Goal: Task Accomplishment & Management: Manage account settings

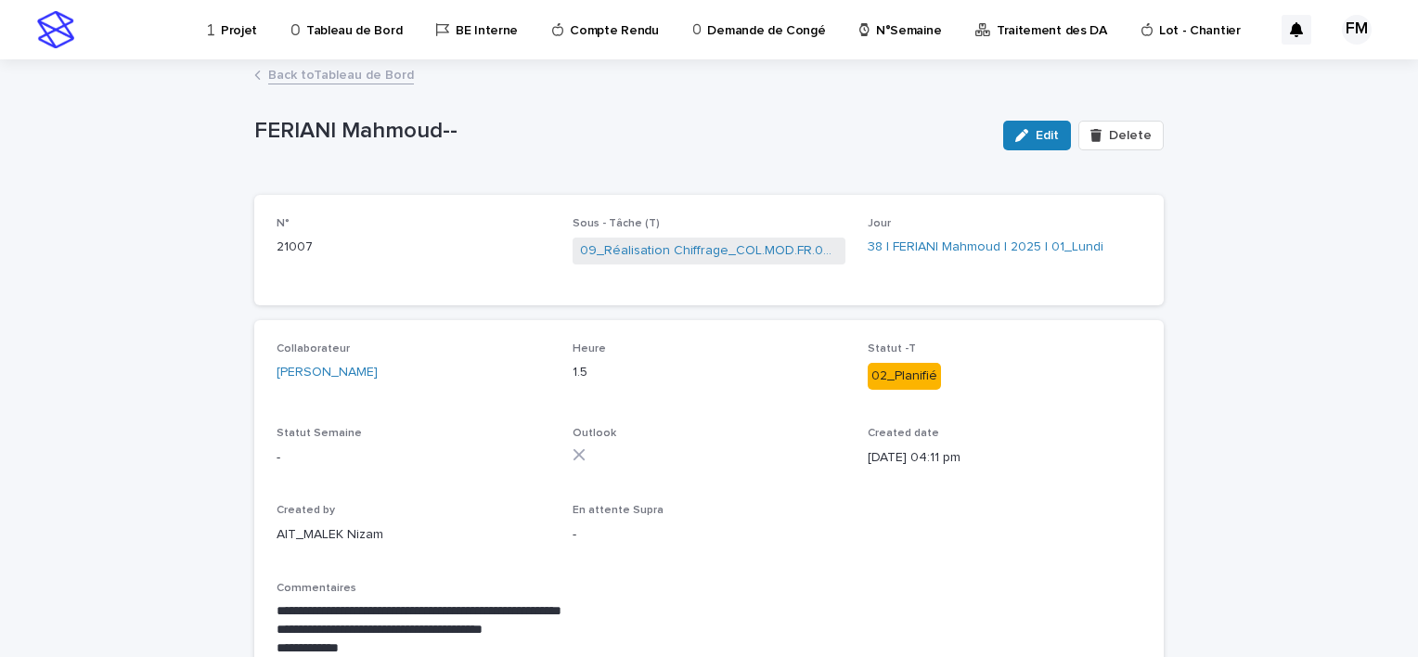
click at [250, 23] on p "Projet" at bounding box center [239, 19] width 36 height 39
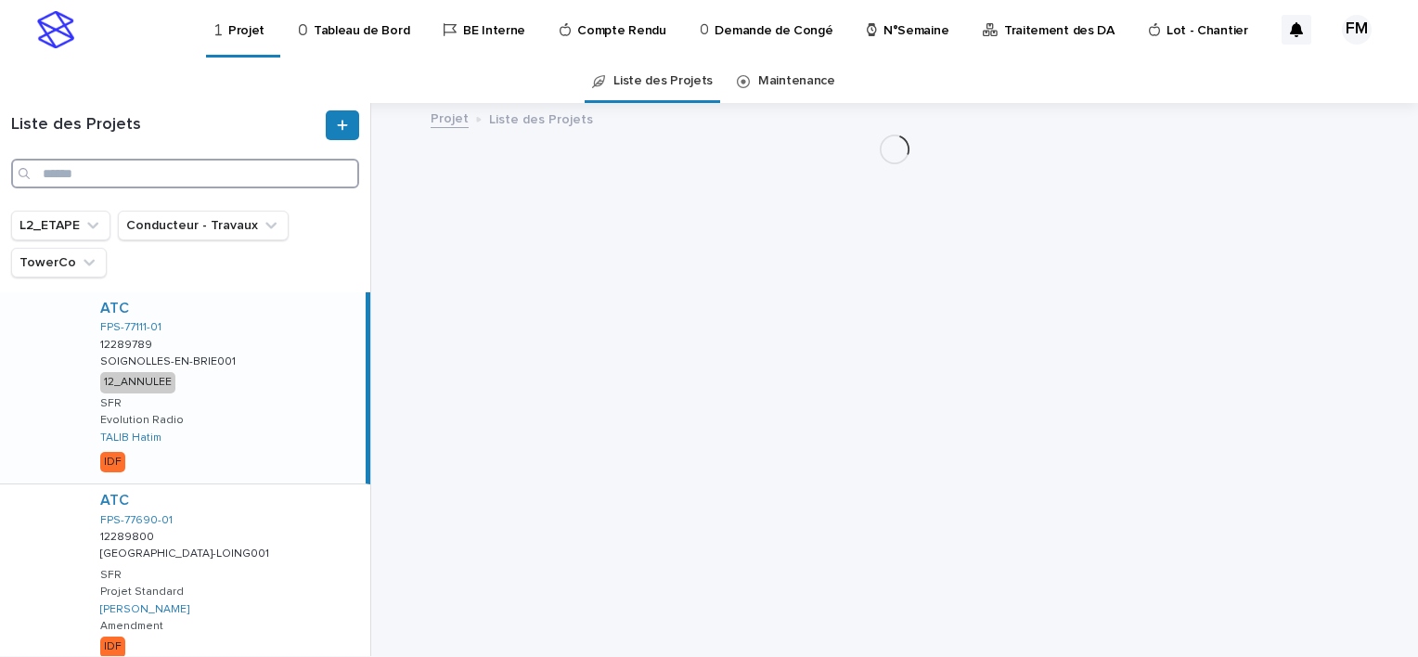
click at [129, 187] on input "Search" at bounding box center [185, 174] width 348 height 30
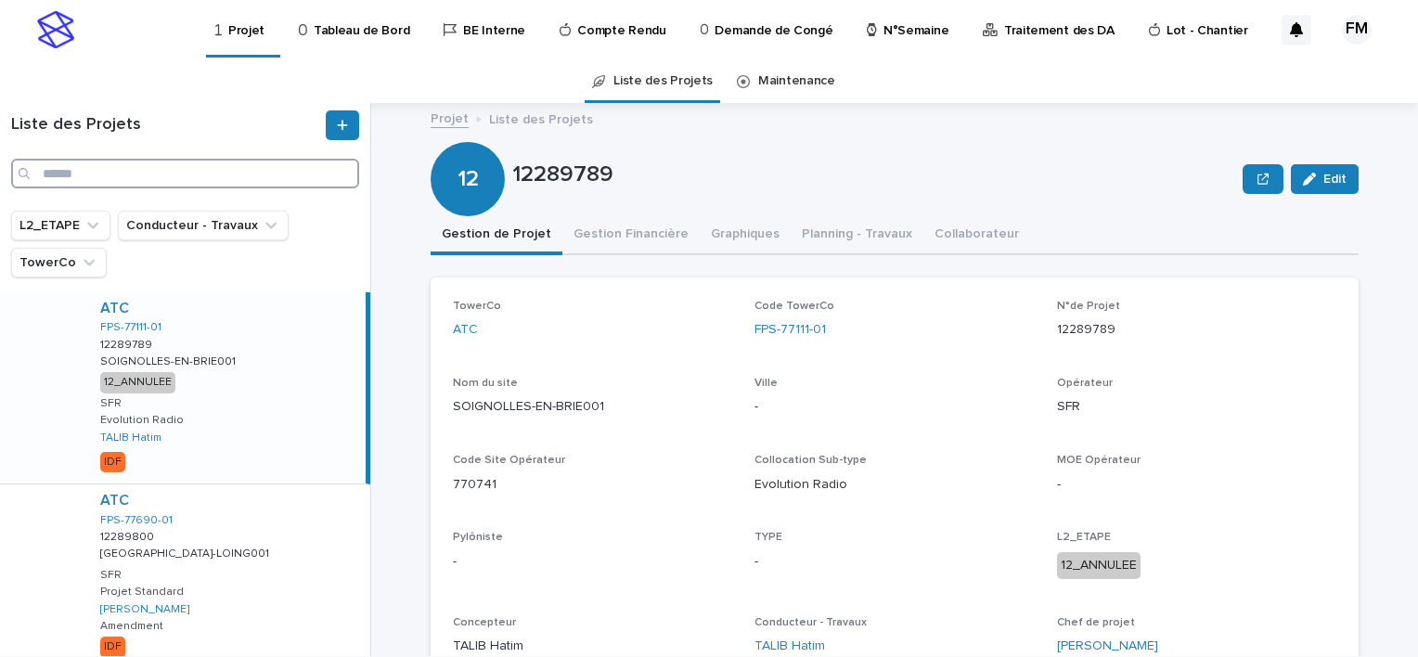
type input "*"
type input "*******"
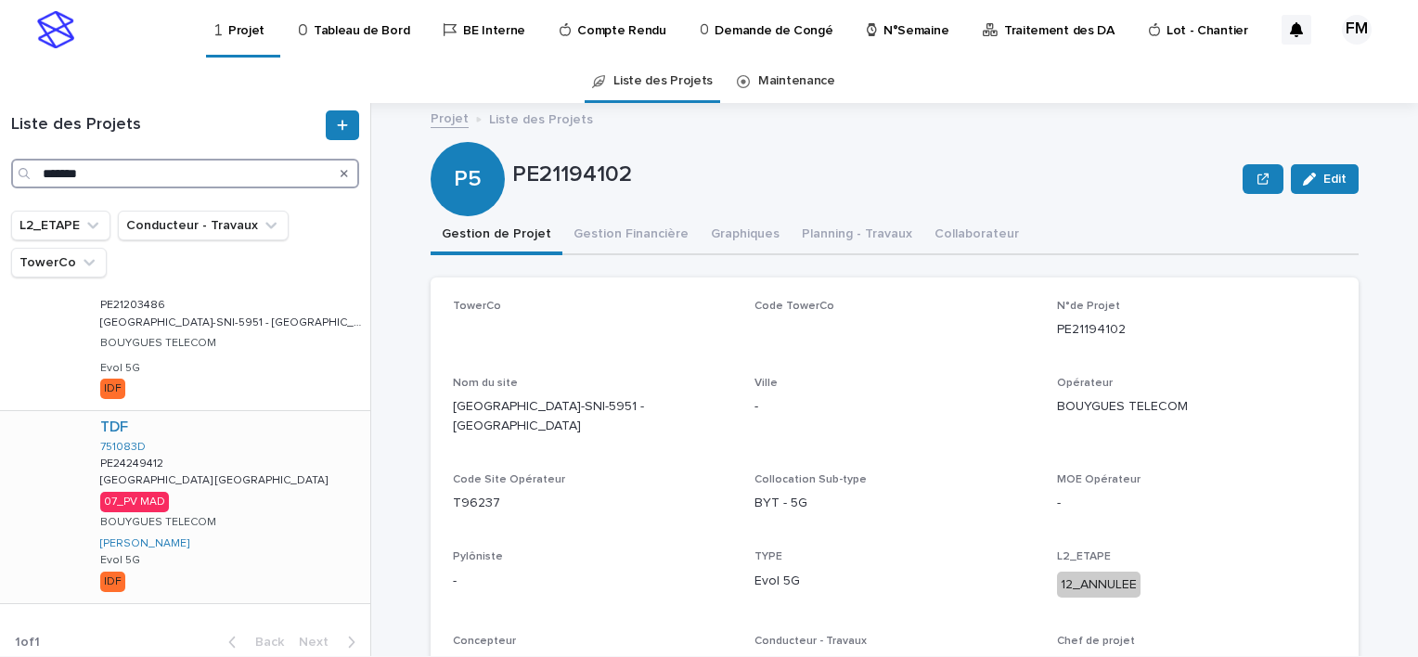
scroll to position [252, 0]
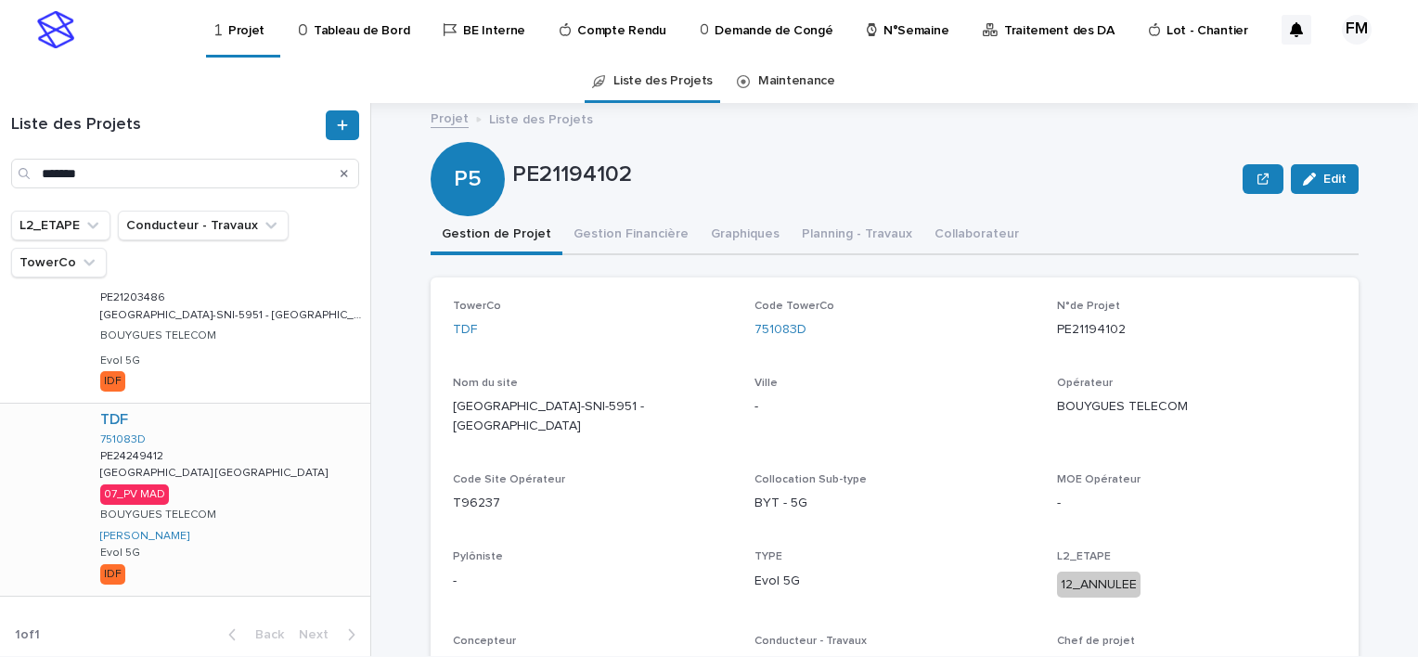
click at [260, 524] on div "TDF 751083D PE24249412 PE24249412 [GEOGRAPHIC_DATA] [GEOGRAPHIC_DATA] [GEOGRAPH…" at bounding box center [227, 499] width 285 height 191
click at [259, 524] on div "TDF 751083D PE24249412 PE24249412 [GEOGRAPHIC_DATA] [GEOGRAPHIC_DATA] [GEOGRAPH…" at bounding box center [227, 499] width 285 height 191
click at [627, 238] on button "Gestion Financière" at bounding box center [630, 235] width 137 height 39
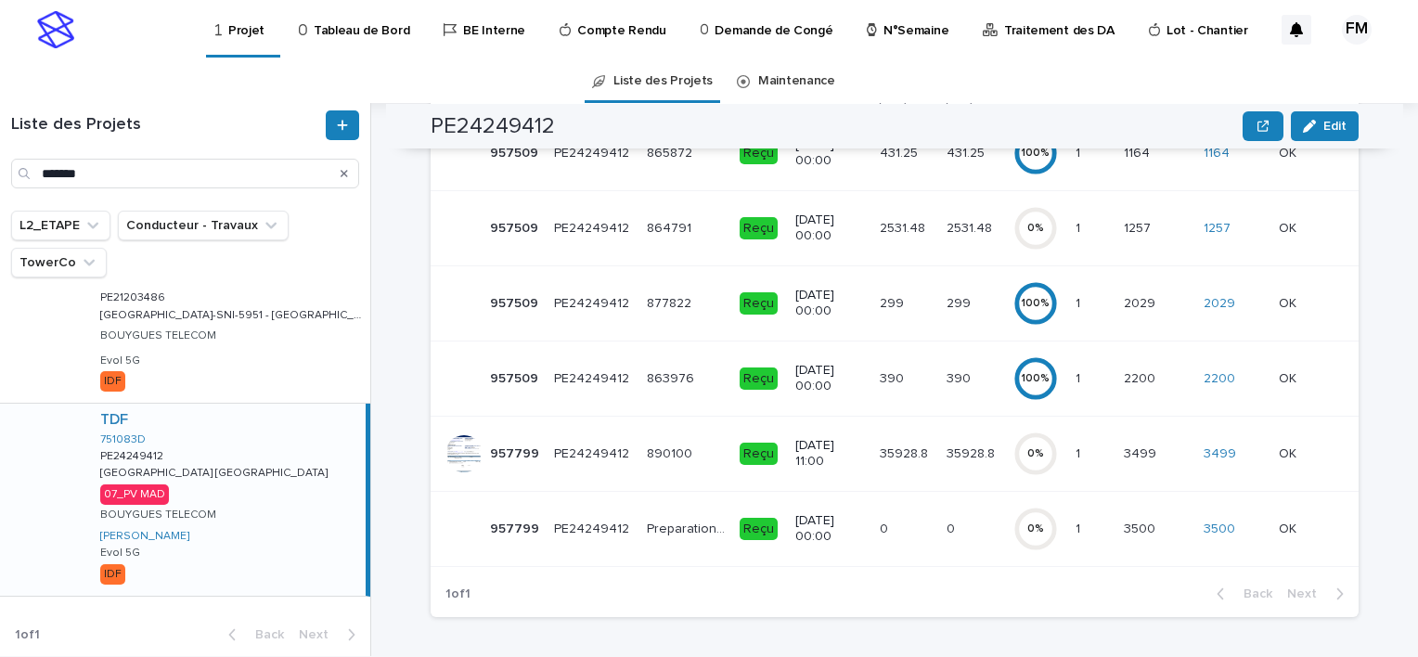
scroll to position [278, 0]
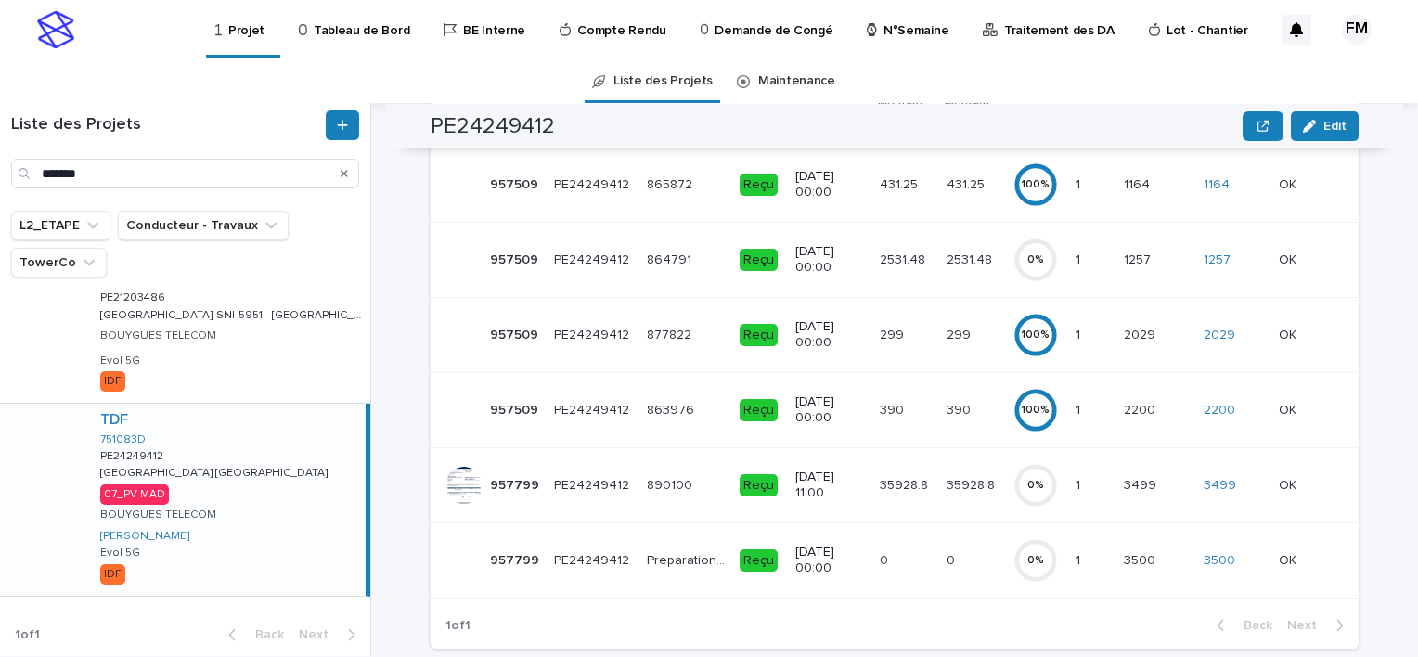
click at [897, 496] on div "35928.8 35928.8" at bounding box center [906, 485] width 52 height 31
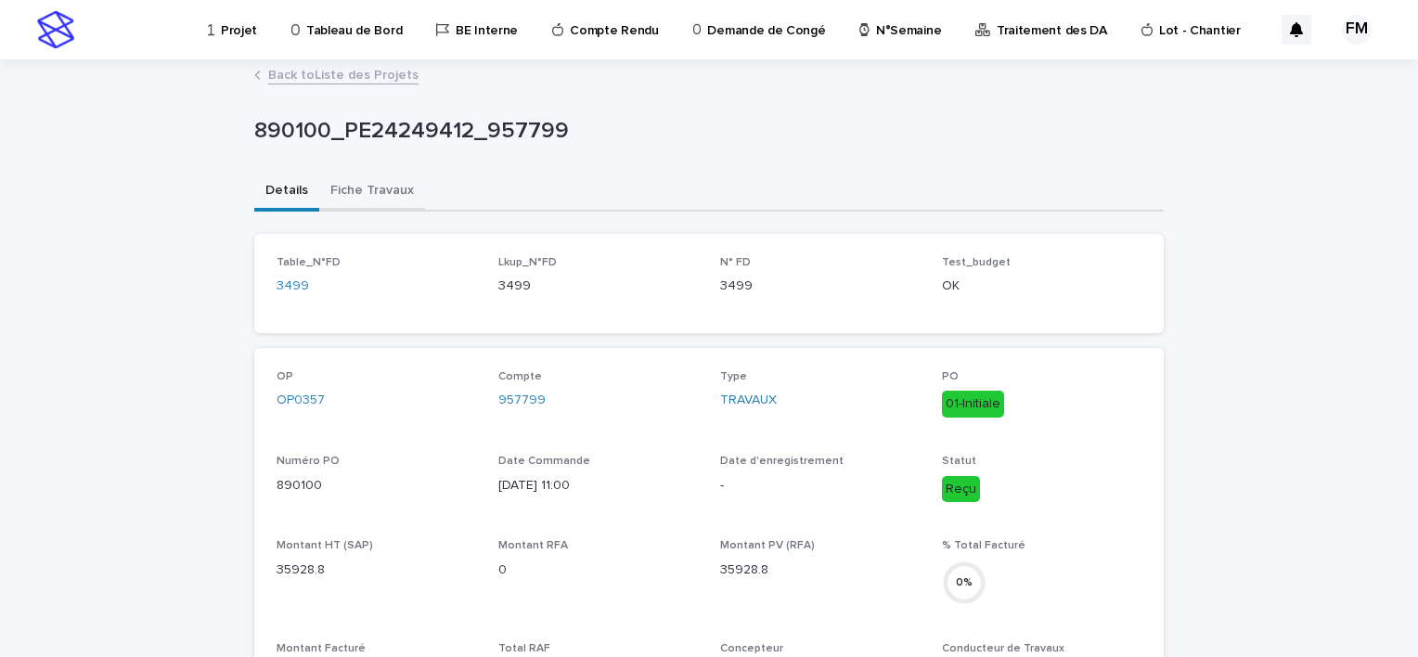
click at [372, 192] on button "Fiche Travaux" at bounding box center [372, 192] width 106 height 39
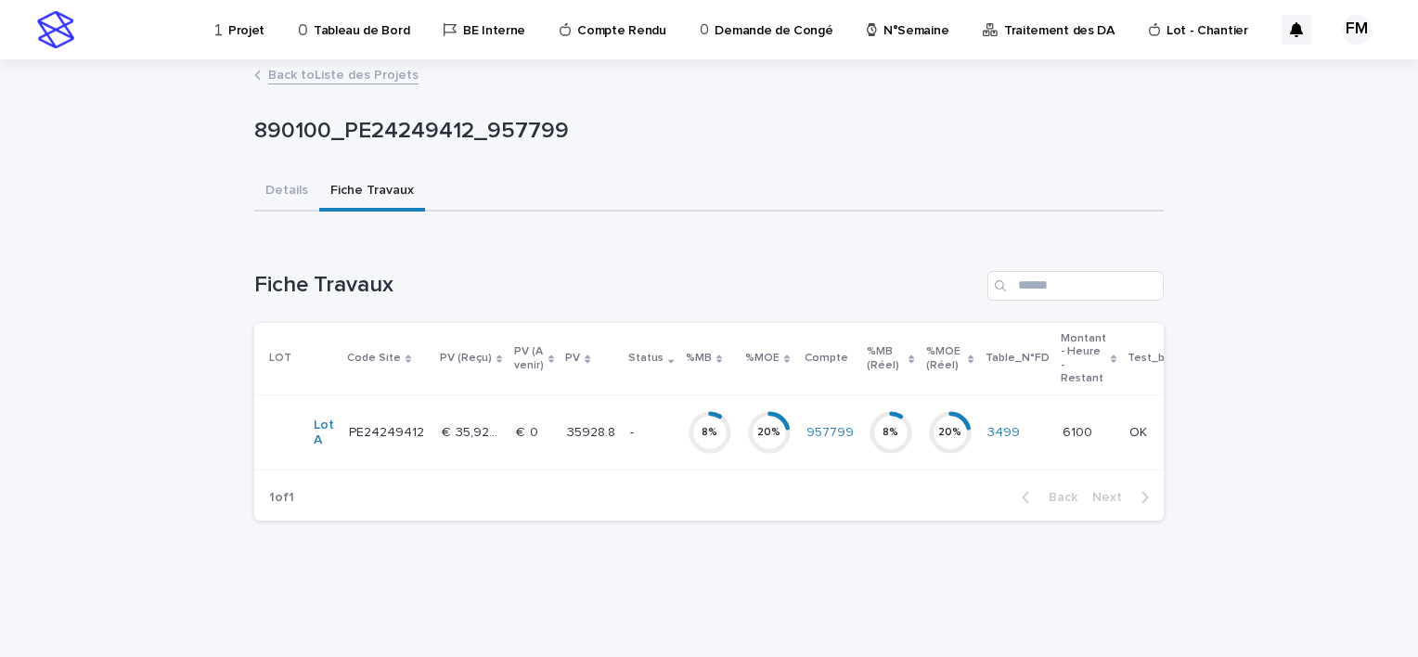
click at [573, 430] on p "35928.8" at bounding box center [593, 430] width 52 height 19
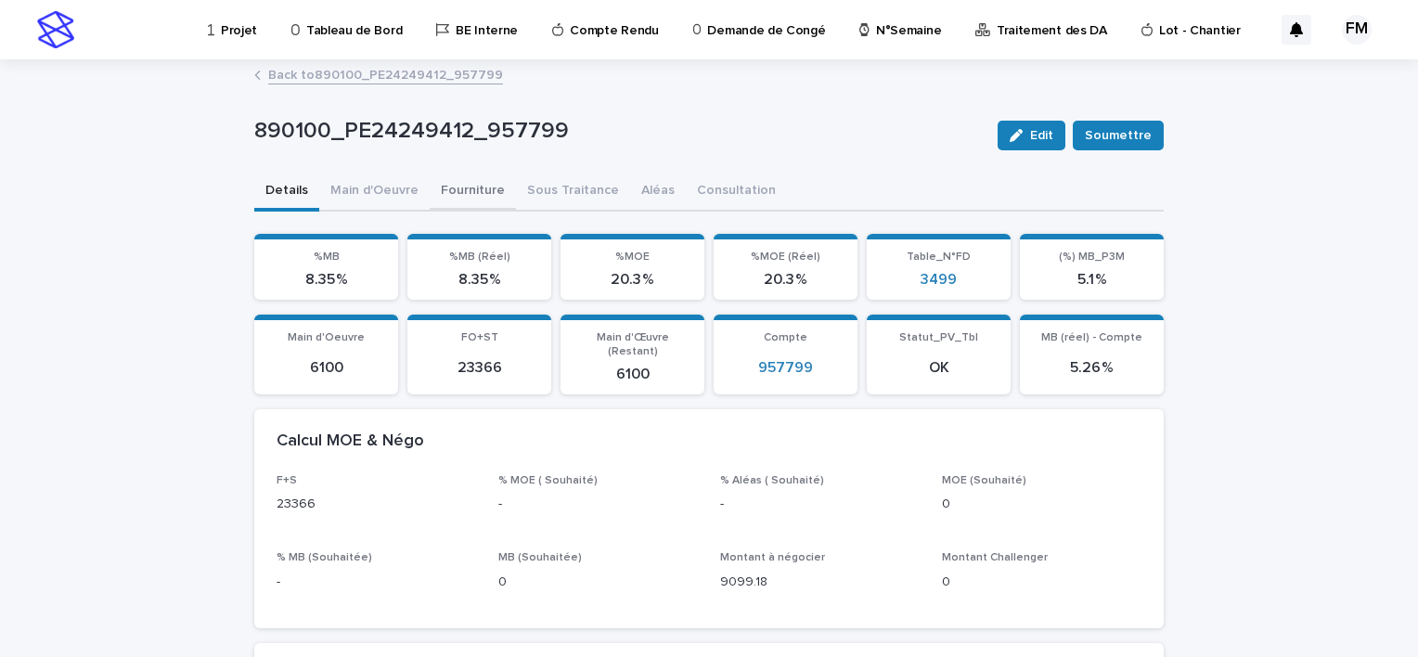
click at [485, 193] on button "Fourniture" at bounding box center [473, 192] width 86 height 39
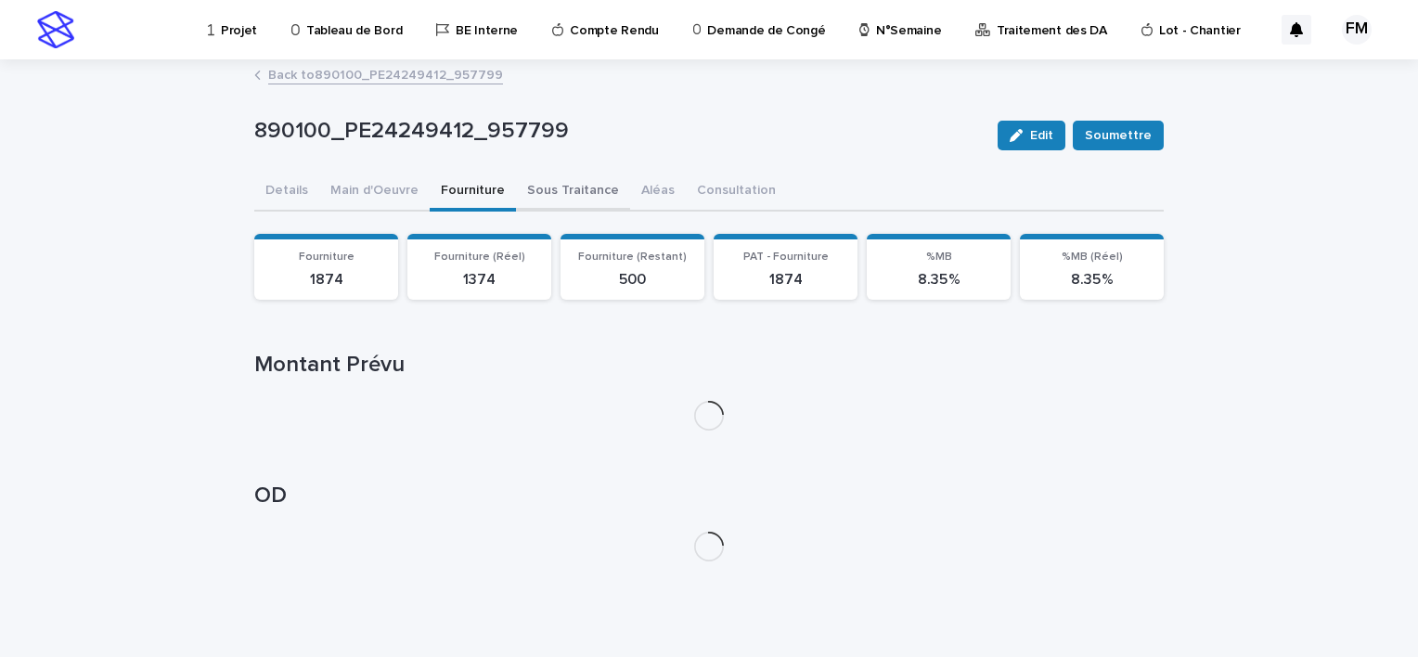
click at [532, 189] on button "Sous Traitance" at bounding box center [573, 192] width 114 height 39
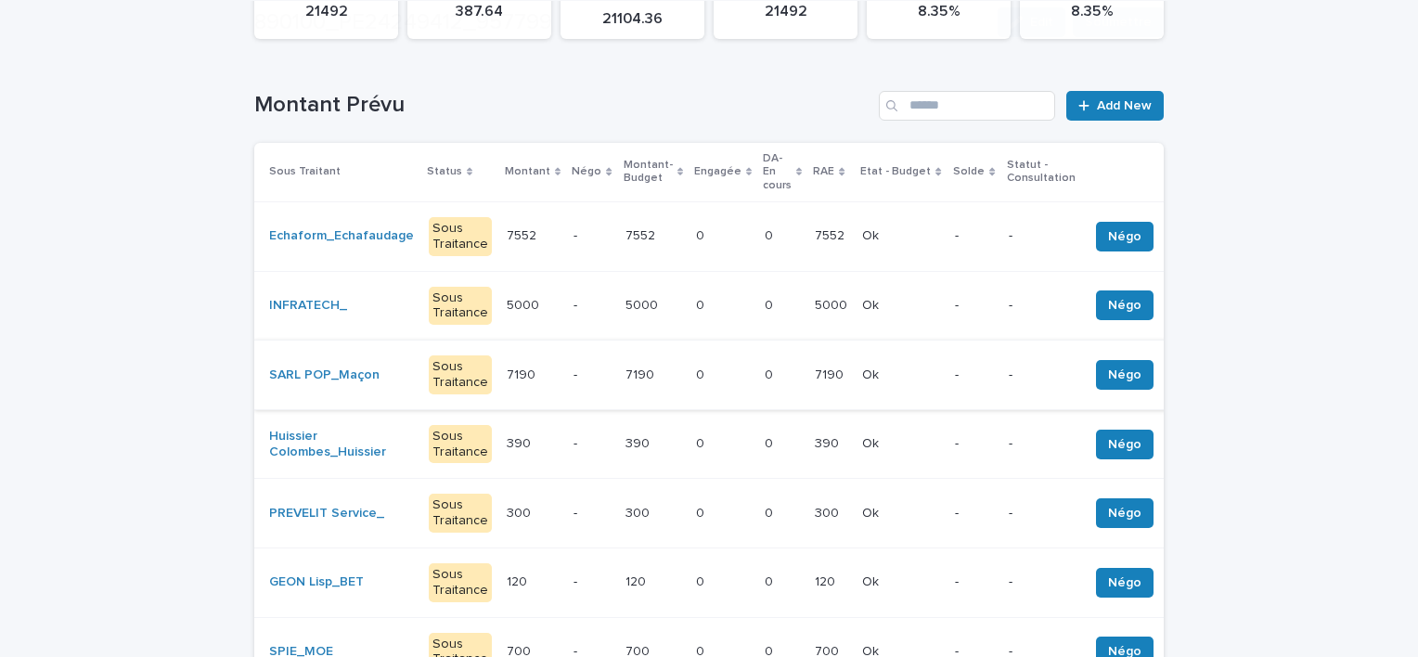
scroll to position [278, 0]
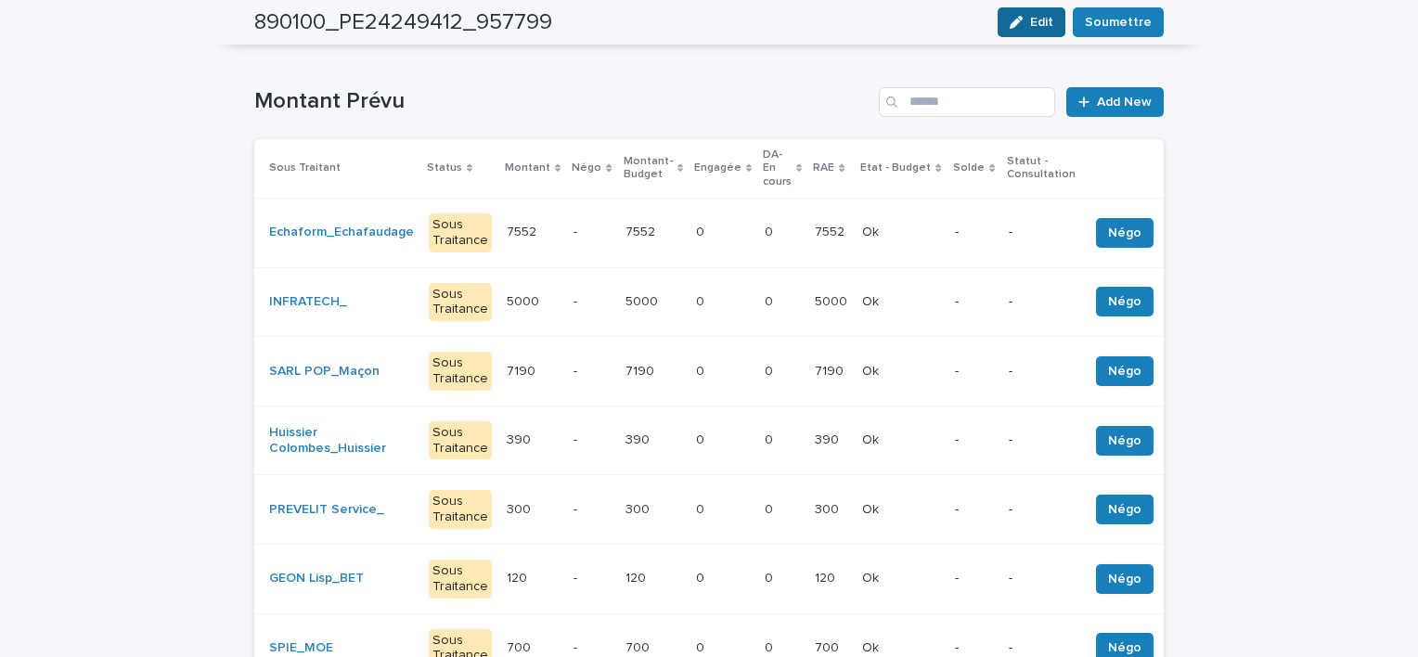
click at [1039, 25] on span "Edit" at bounding box center [1041, 22] width 23 height 13
click at [815, 287] on div "5000 5000" at bounding box center [831, 302] width 32 height 31
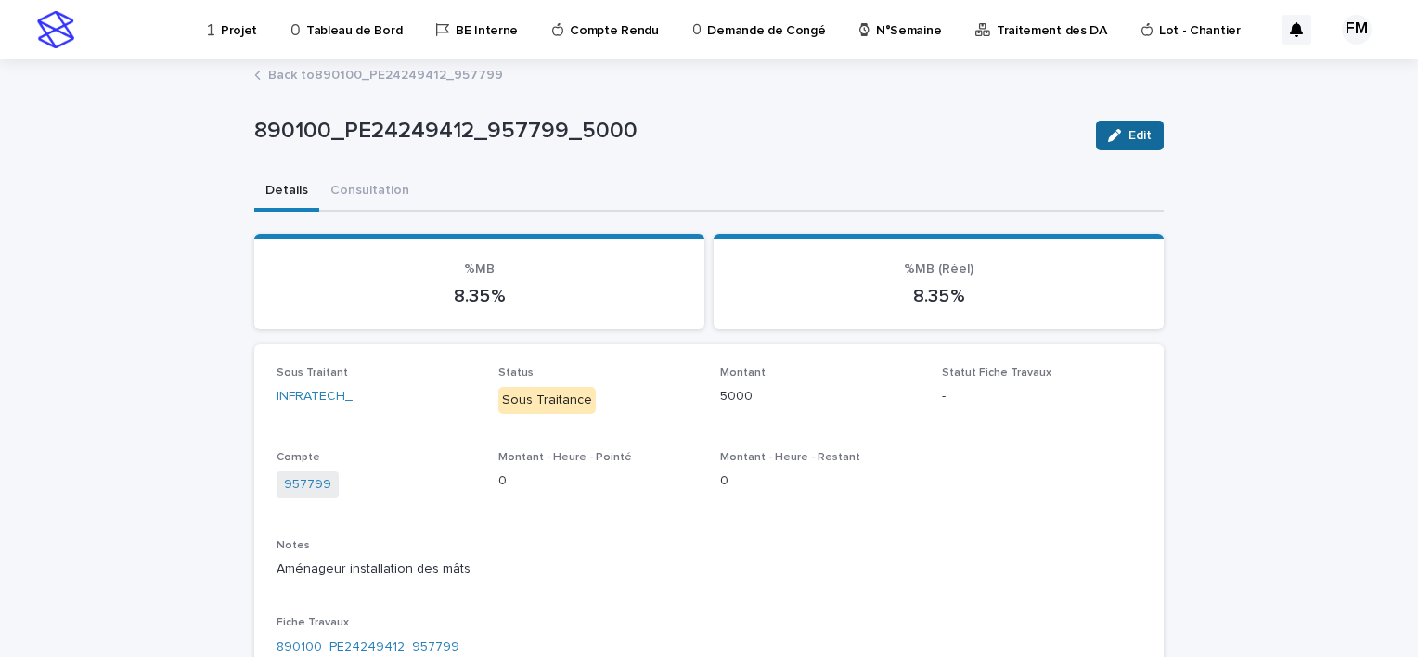
click at [1128, 148] on button "Edit" at bounding box center [1130, 136] width 68 height 30
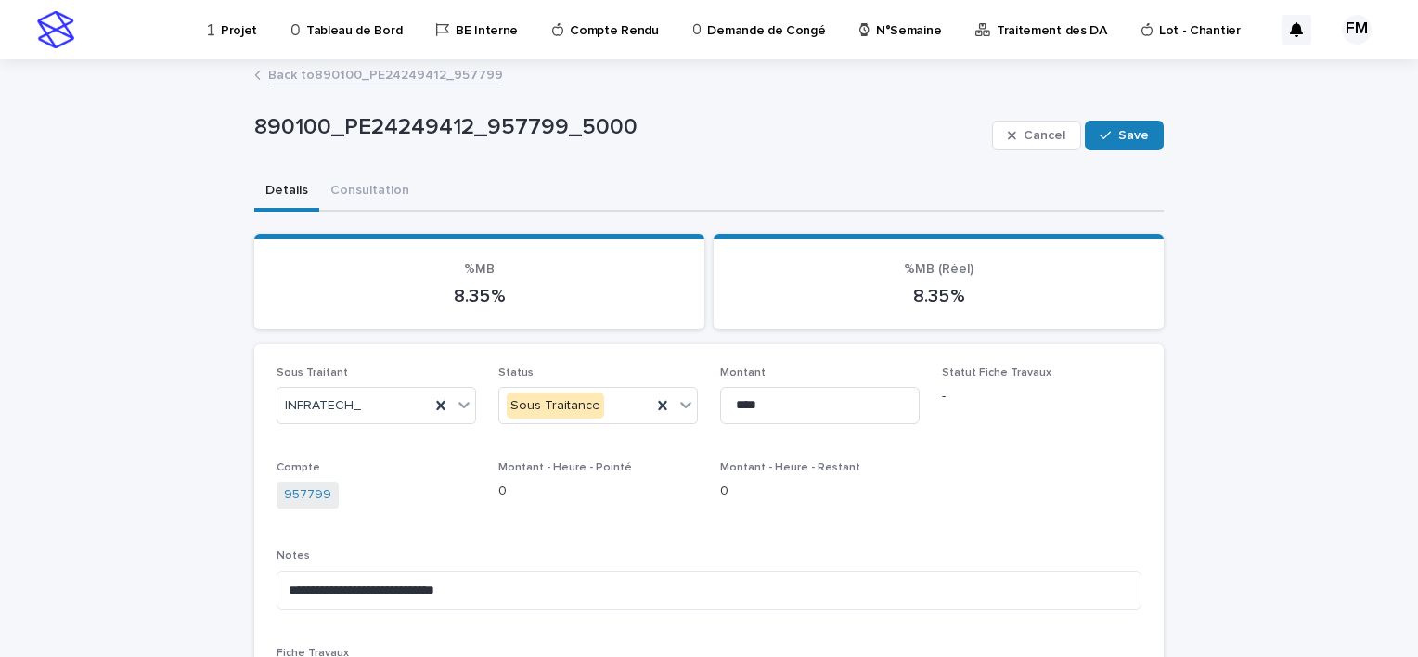
scroll to position [93, 0]
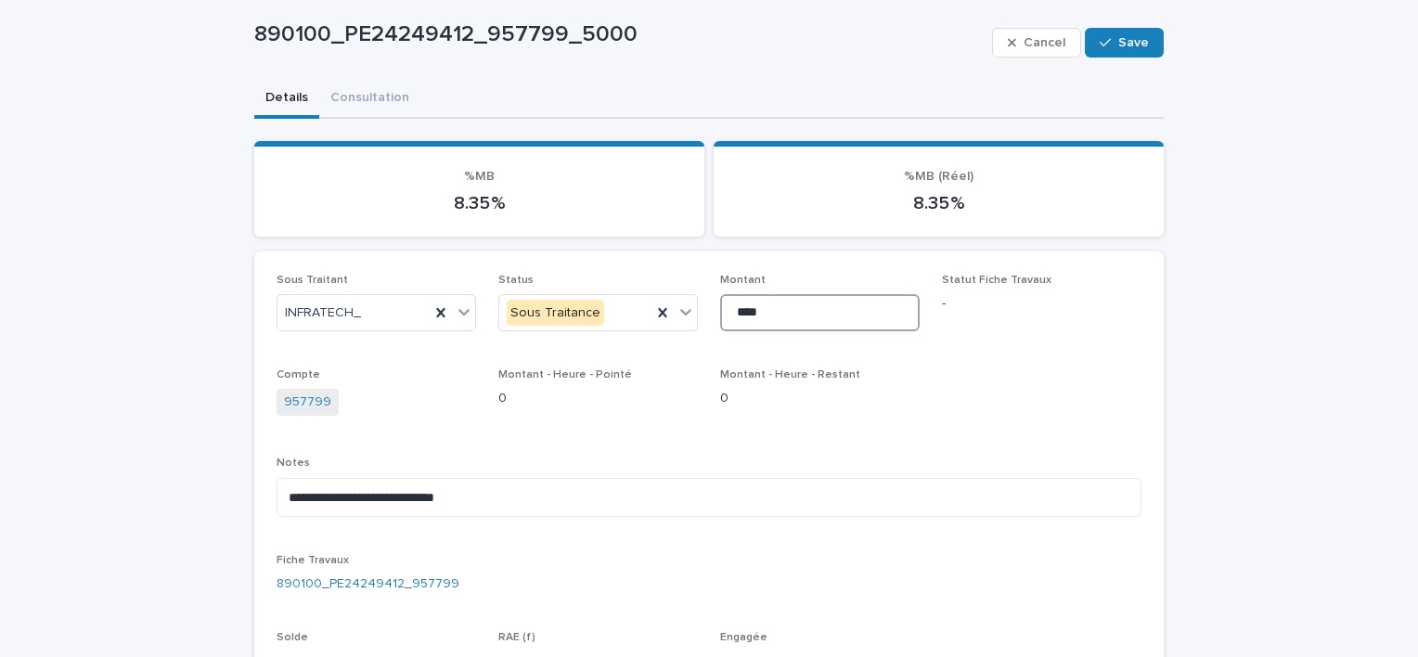
click at [822, 315] on input "****" at bounding box center [820, 312] width 200 height 37
type input "*"
type input "****"
click at [957, 363] on div "**********" at bounding box center [709, 480] width 865 height 413
drag, startPoint x: 957, startPoint y: 363, endPoint x: 1012, endPoint y: 300, distance: 84.2
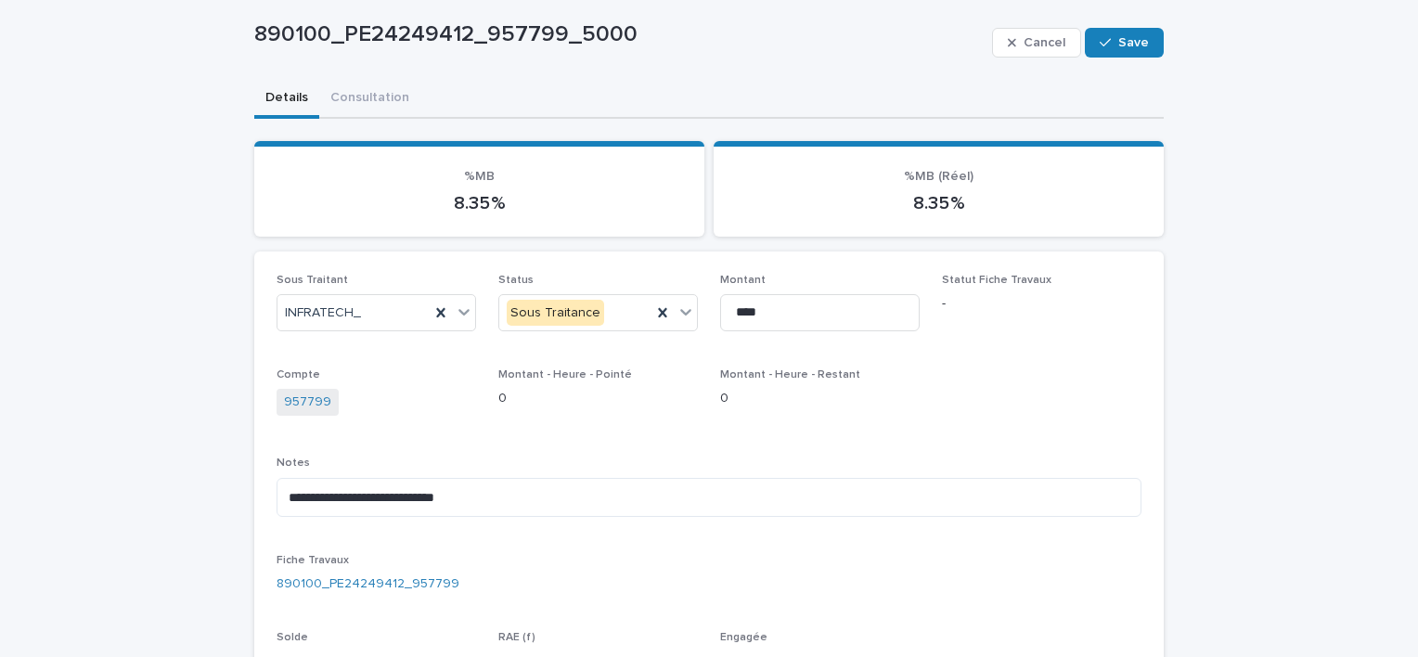
click at [958, 354] on div "**********" at bounding box center [709, 480] width 865 height 413
click at [1098, 26] on div "Cancel Save" at bounding box center [1078, 43] width 172 height 74
click at [1100, 42] on icon "button" at bounding box center [1105, 42] width 11 height 13
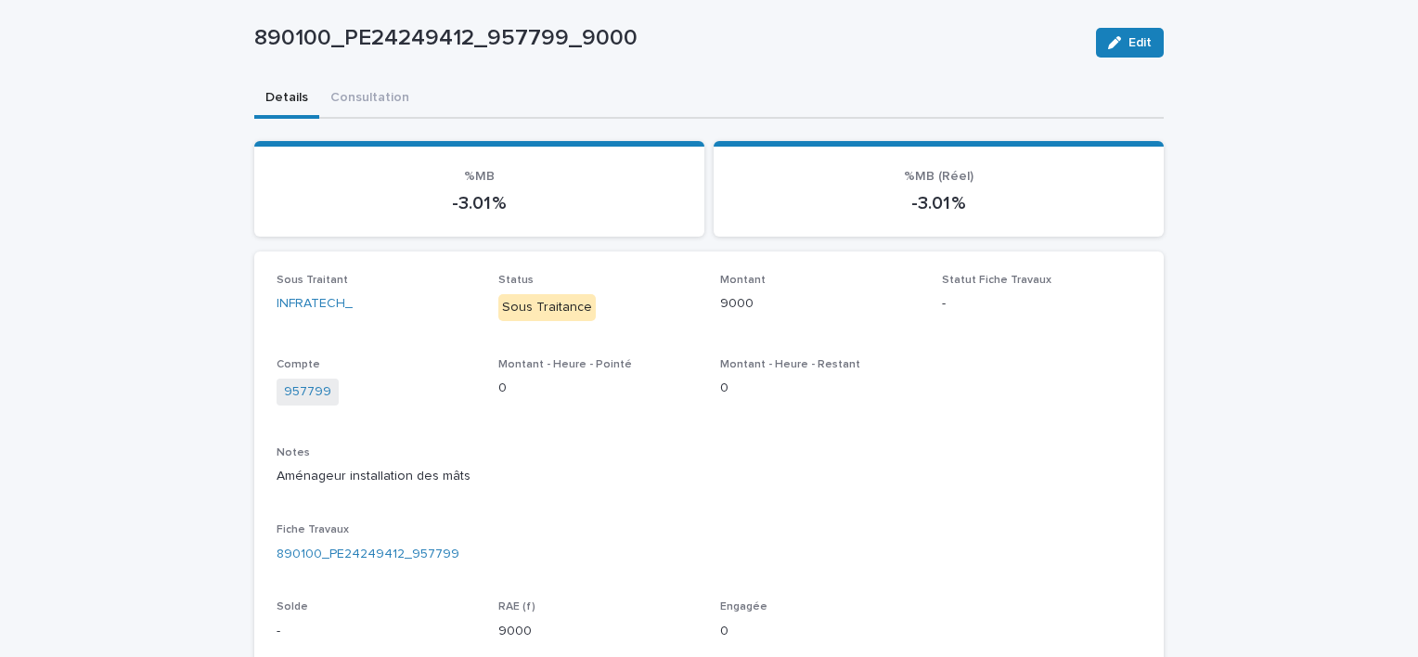
scroll to position [78, 0]
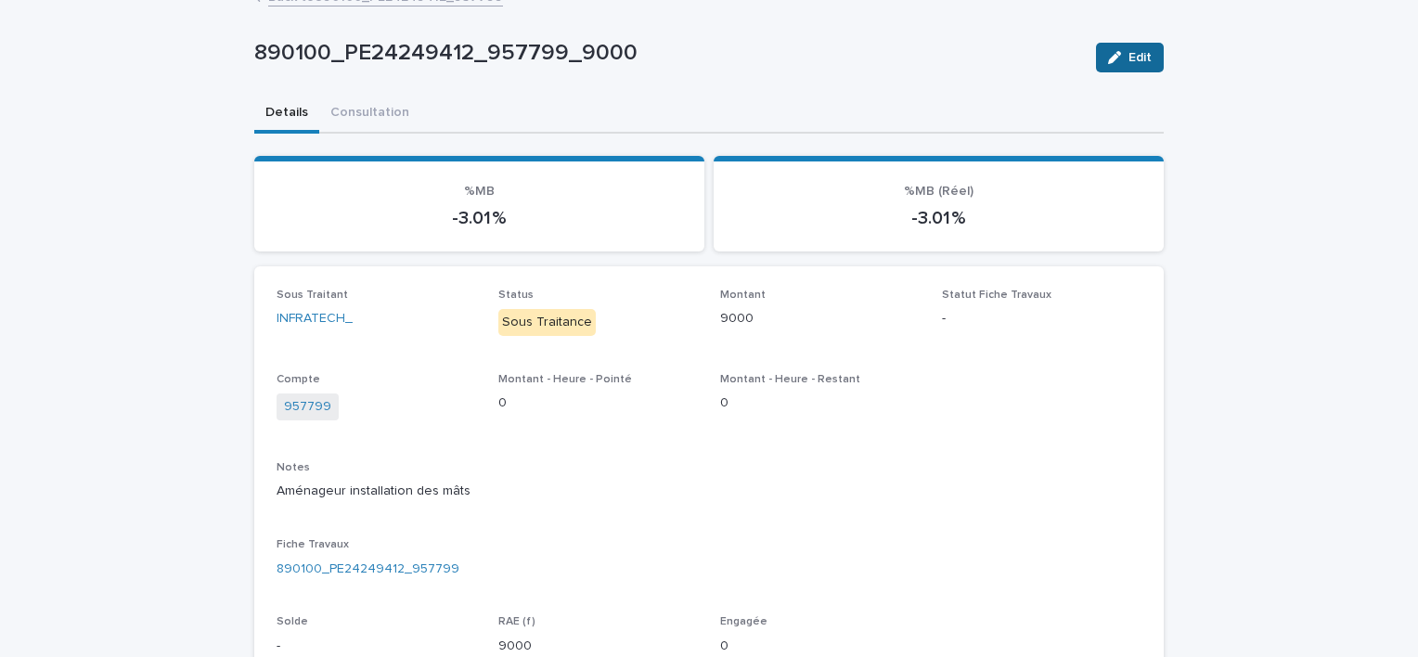
click at [1128, 56] on span "Edit" at bounding box center [1139, 57] width 23 height 13
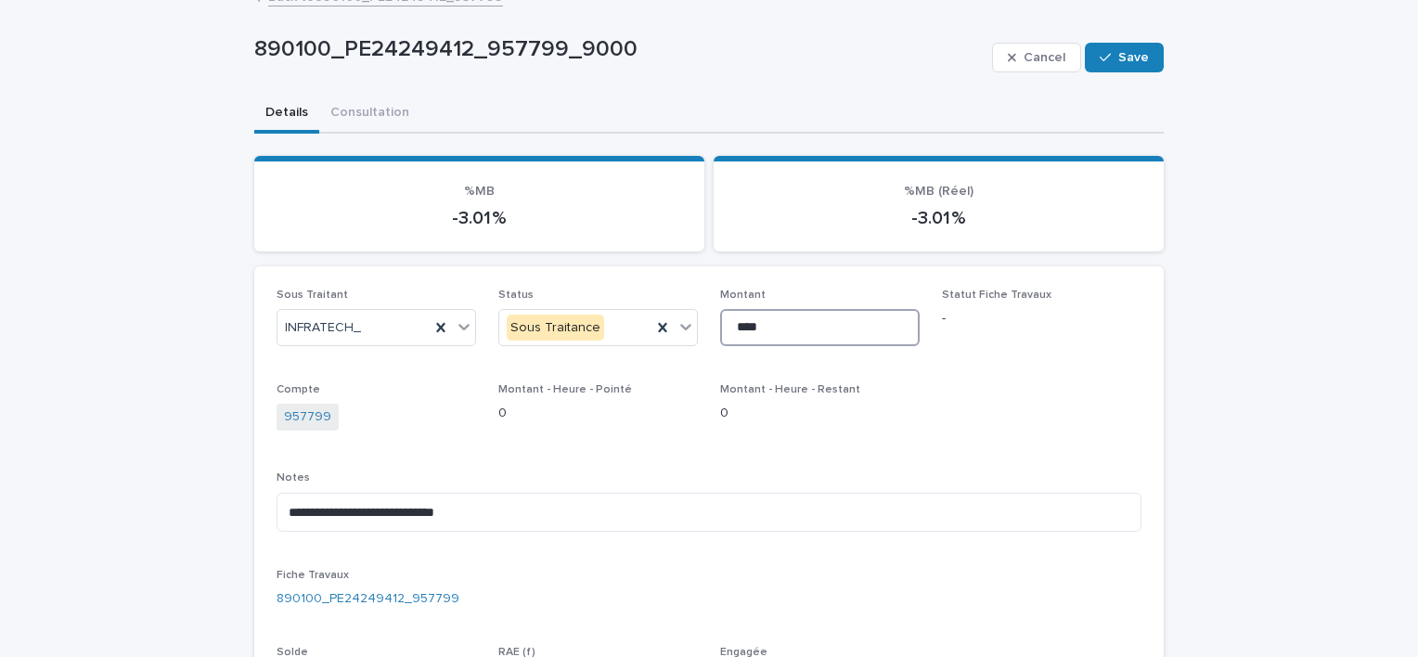
click at [801, 323] on input "****" at bounding box center [820, 327] width 200 height 37
drag, startPoint x: 783, startPoint y: 329, endPoint x: 644, endPoint y: 334, distance: 139.3
click at [782, 332] on input "****" at bounding box center [820, 327] width 200 height 37
click at [640, 331] on div "Sous Traitance" at bounding box center [598, 327] width 200 height 37
click at [781, 329] on input "****" at bounding box center [820, 327] width 200 height 37
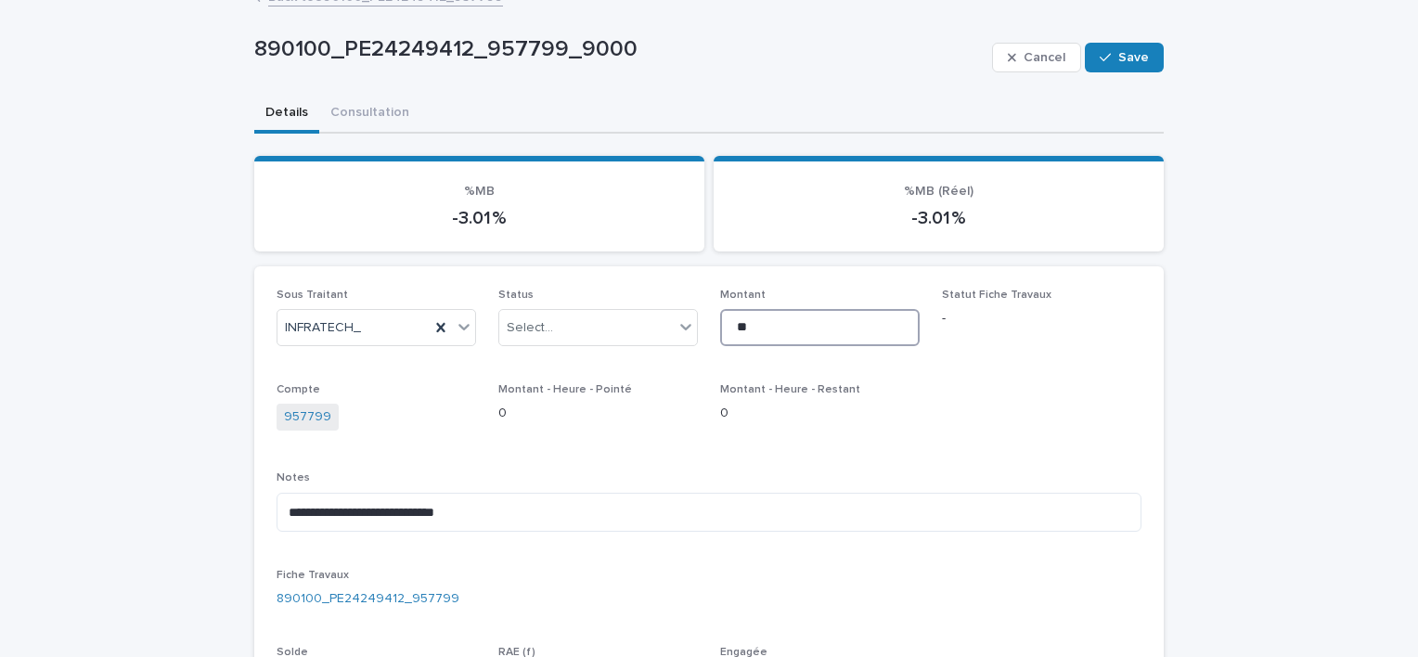
type input "*"
type input "****"
click at [1113, 47] on button "Save" at bounding box center [1124, 58] width 79 height 30
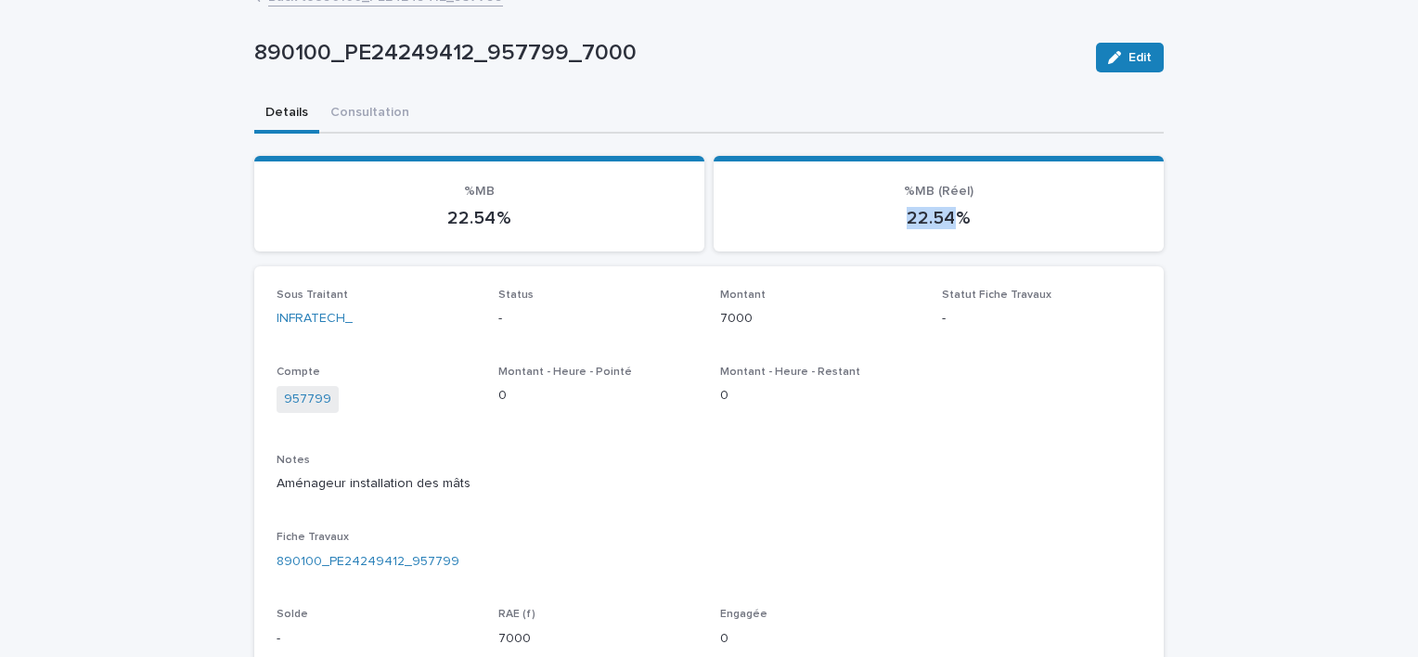
drag, startPoint x: 900, startPoint y: 216, endPoint x: 956, endPoint y: 222, distance: 56.0
click at [956, 222] on p "22.54 %" at bounding box center [939, 218] width 406 height 22
drag, startPoint x: 956, startPoint y: 222, endPoint x: 985, endPoint y: 237, distance: 32.4
click at [985, 237] on section "%MB (Réel) 22.54 %" at bounding box center [939, 204] width 450 height 96
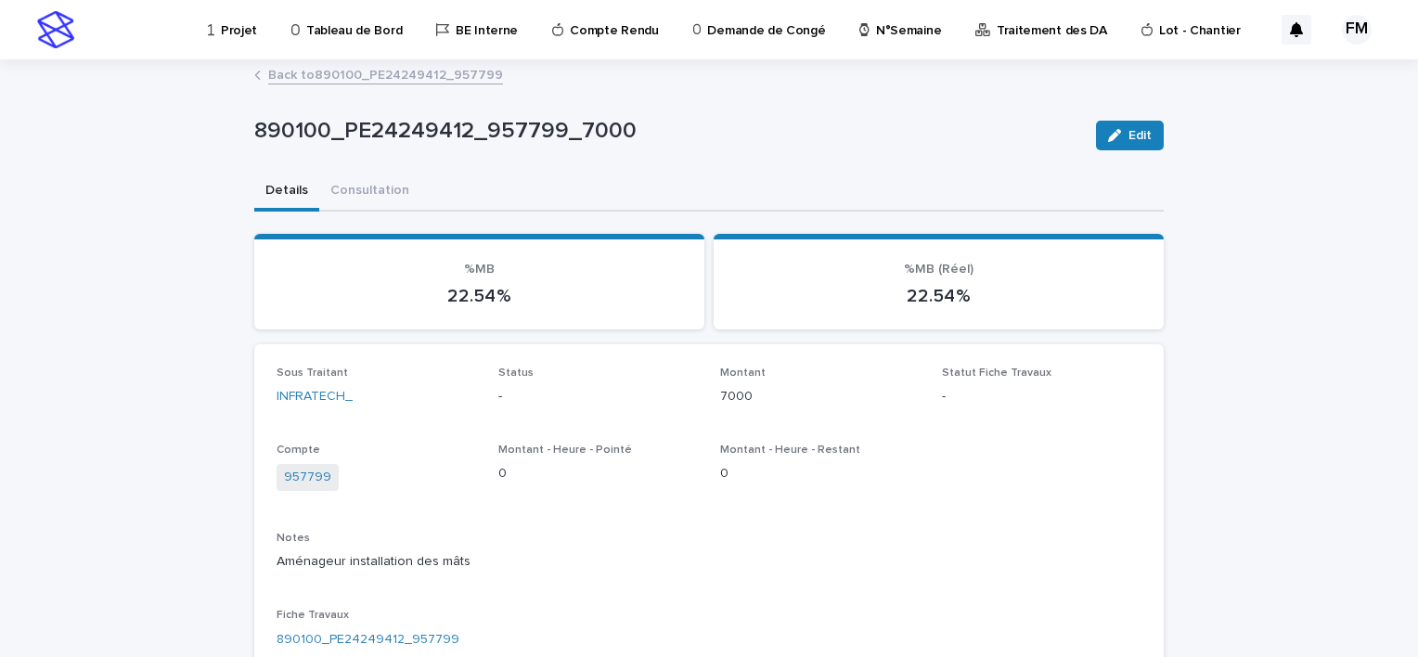
click at [403, 71] on link "Back to 890100_PE24249412_957799" at bounding box center [385, 73] width 235 height 21
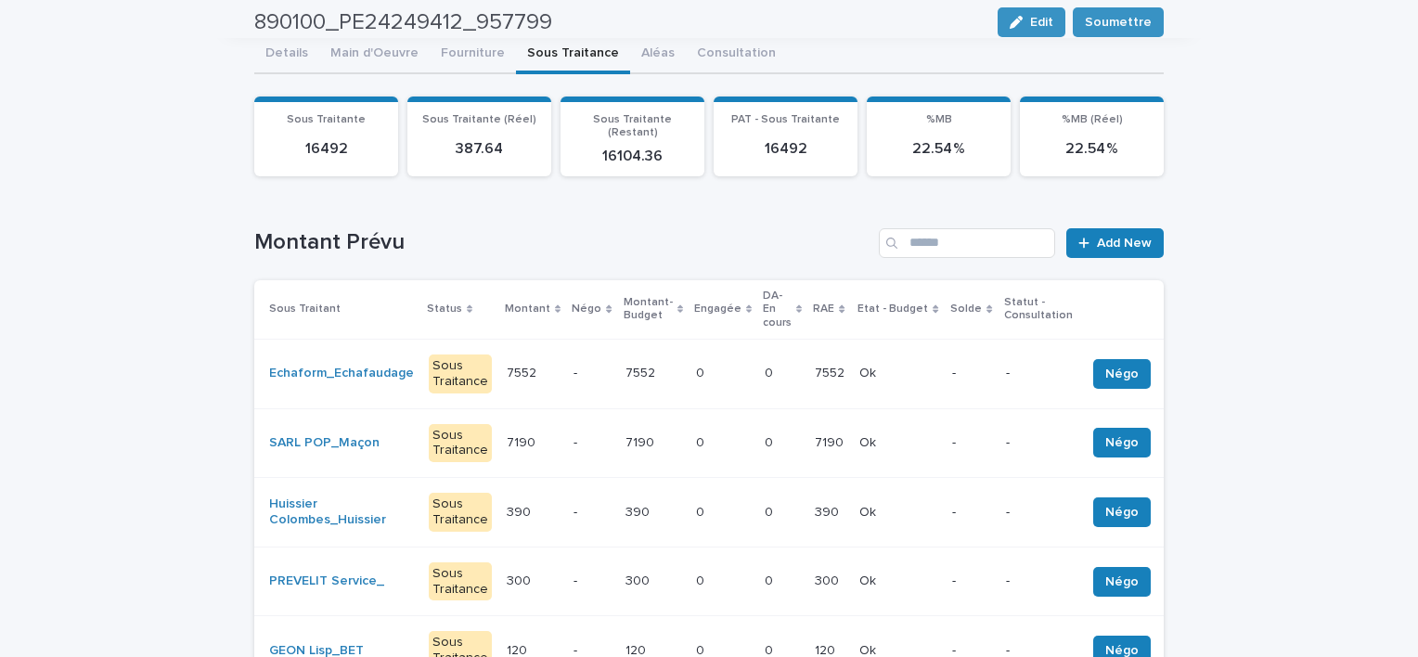
scroll to position [93, 0]
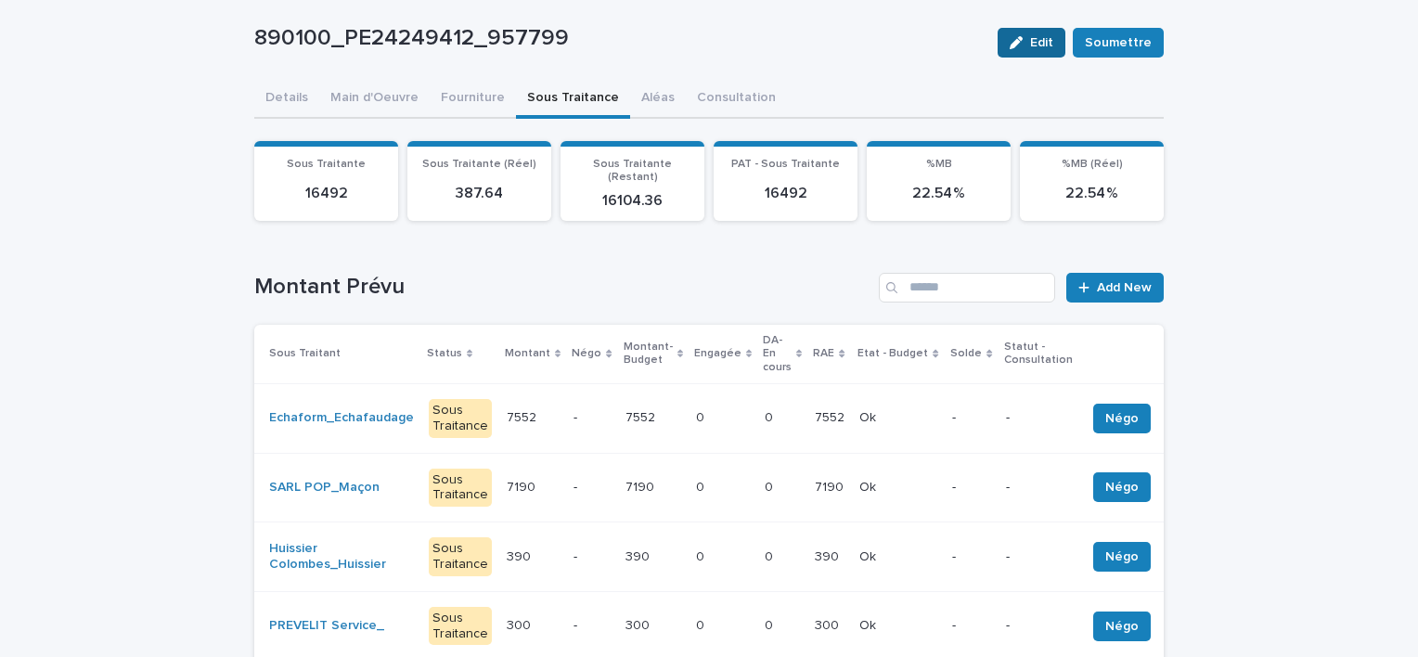
click at [1048, 51] on button "Edit" at bounding box center [1032, 43] width 68 height 30
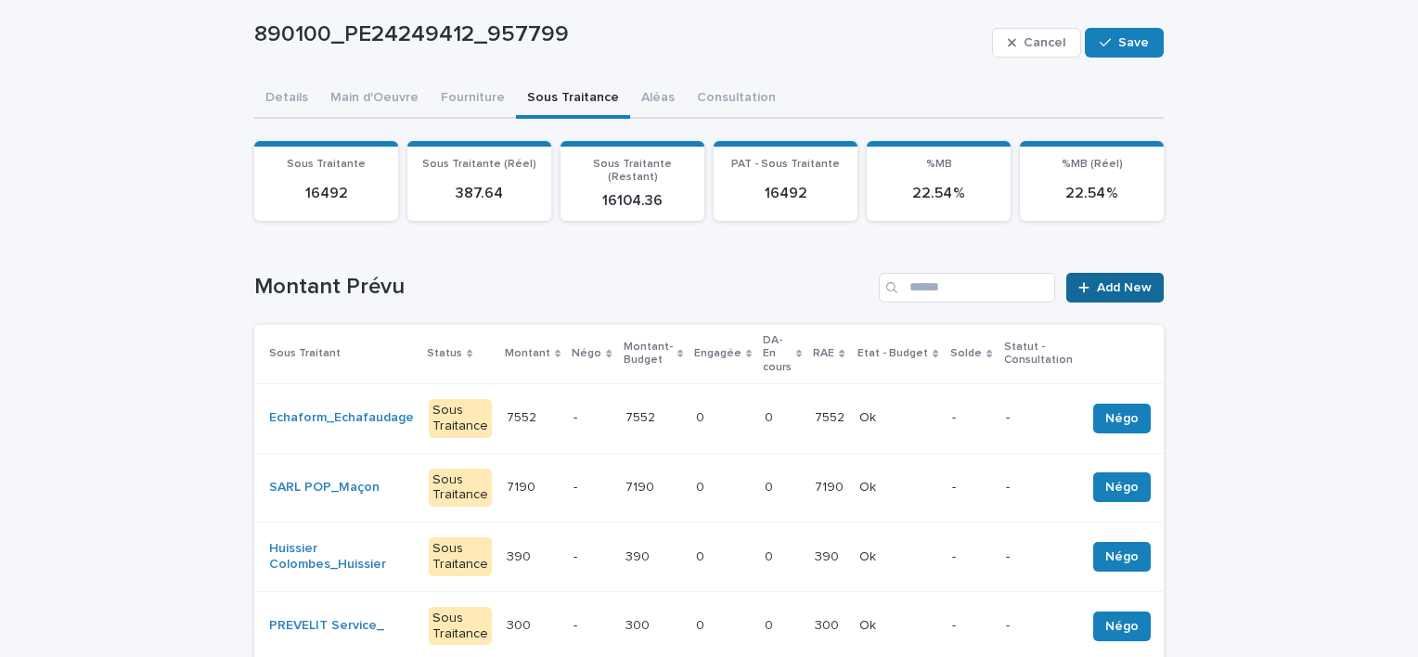
click at [1097, 281] on span "Add New" at bounding box center [1124, 287] width 55 height 13
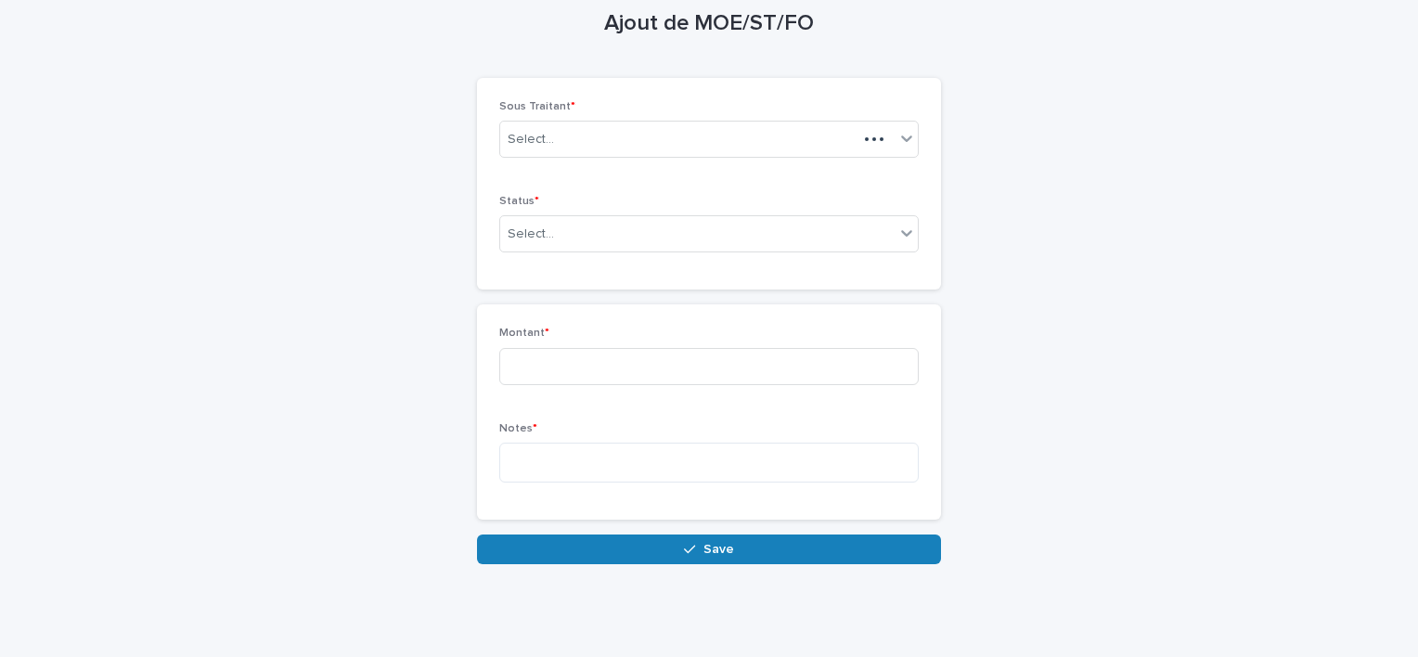
scroll to position [86, 0]
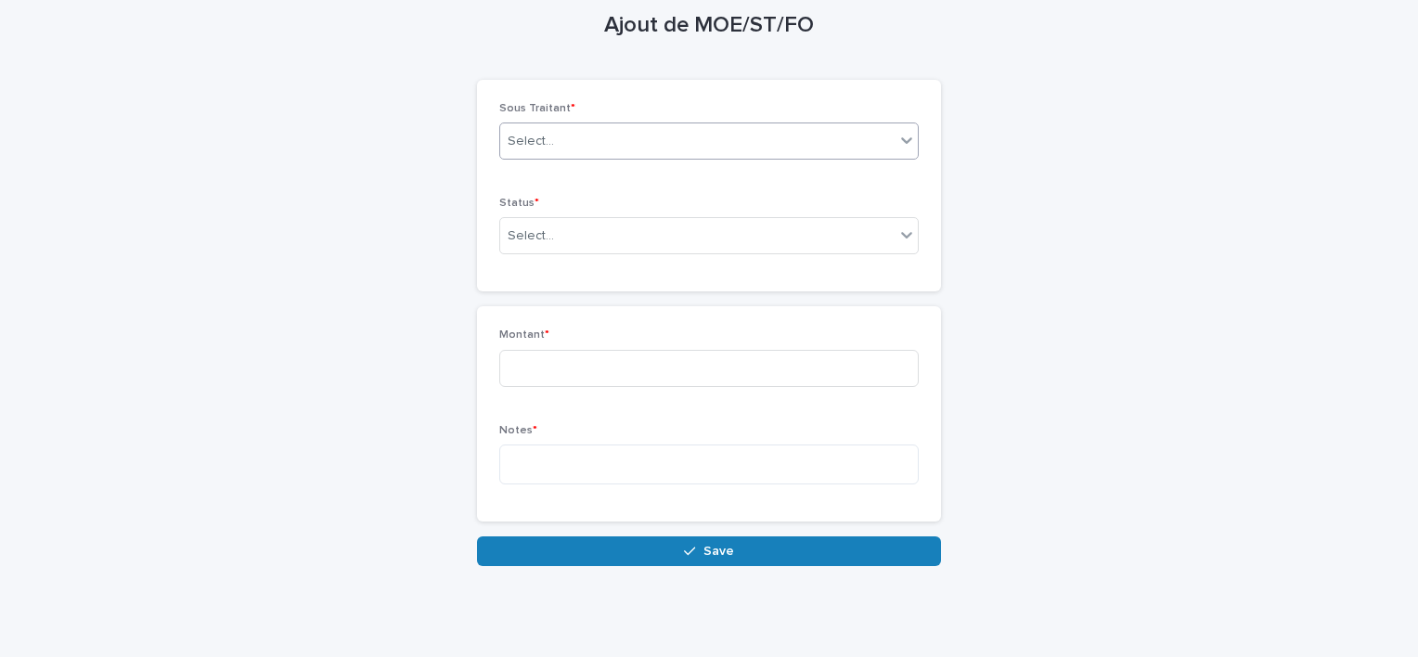
click at [625, 156] on div "Select..." at bounding box center [708, 140] width 419 height 37
type input "*****"
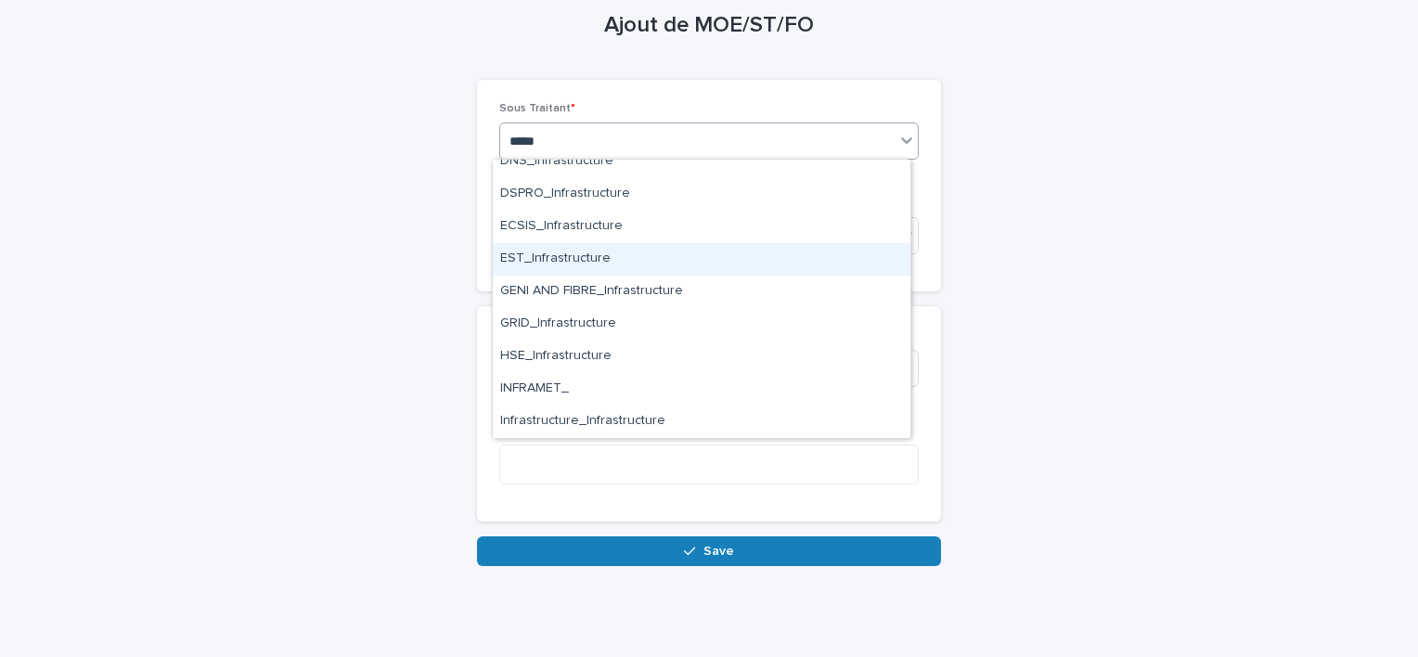
scroll to position [557, 0]
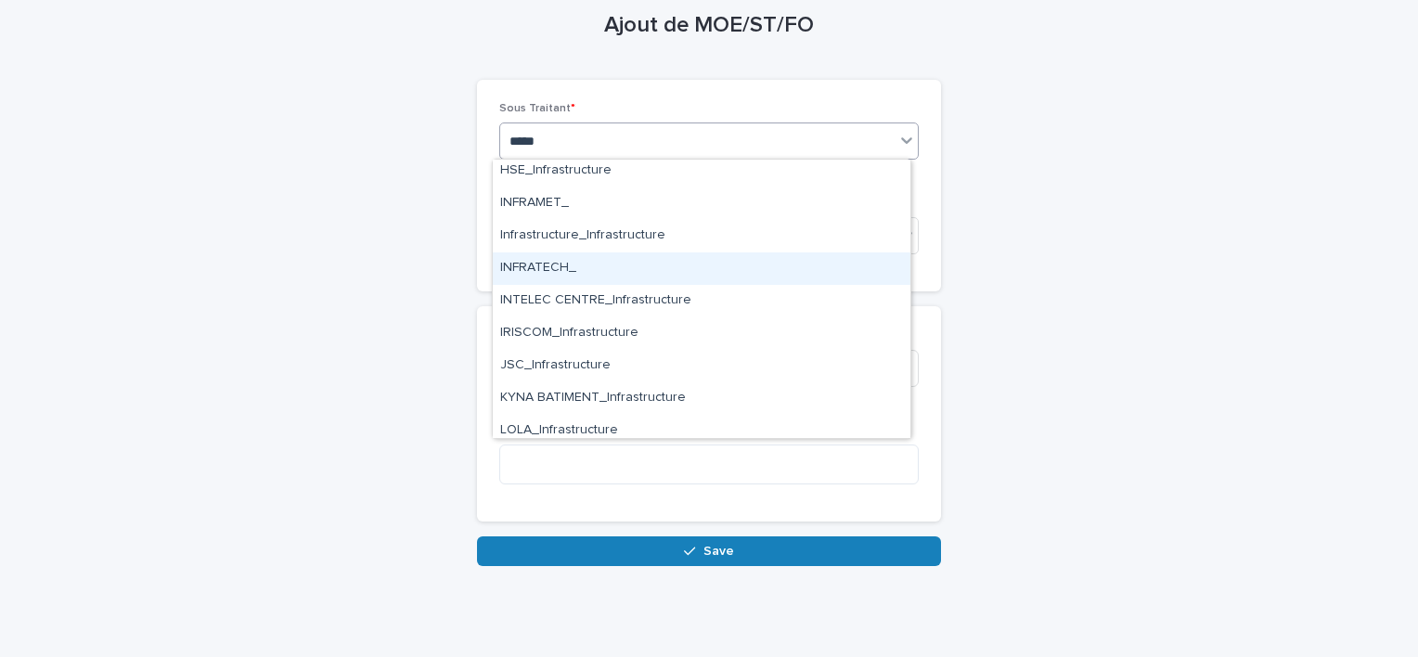
click at [576, 269] on div "INFRATECH_" at bounding box center [702, 268] width 418 height 32
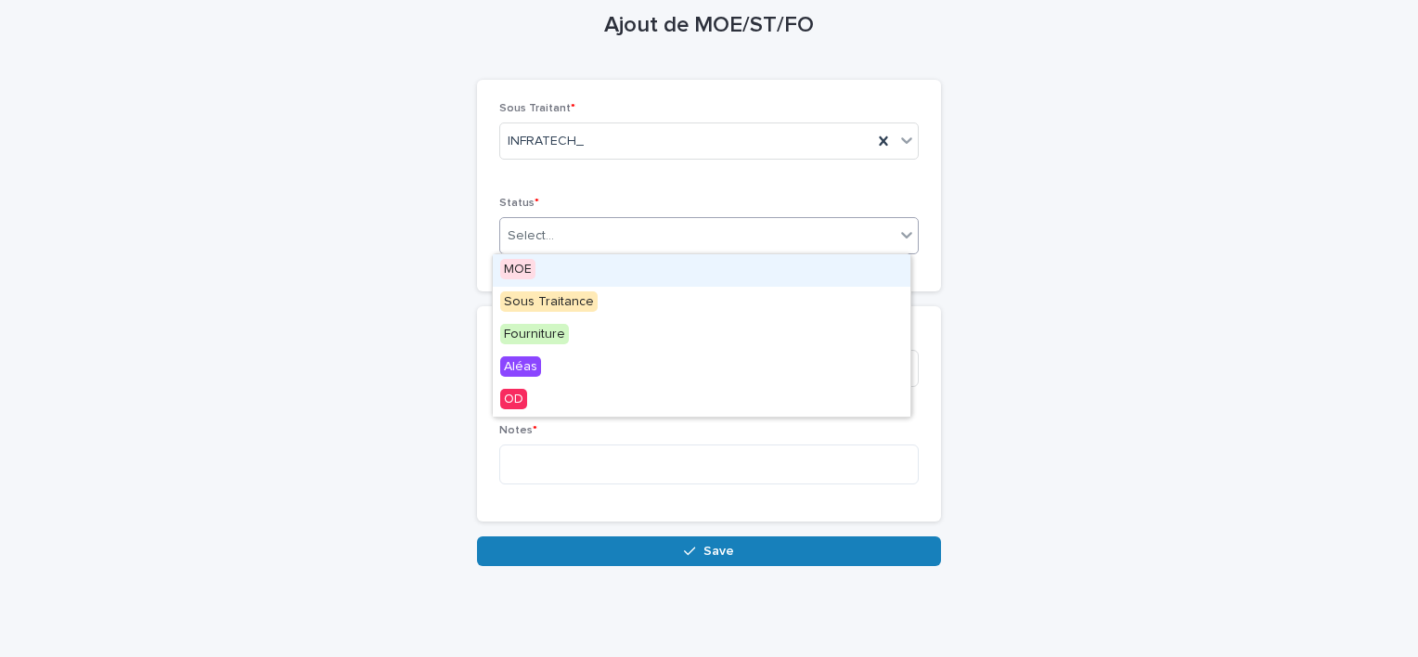
click at [564, 241] on div "Select..." at bounding box center [697, 236] width 394 height 31
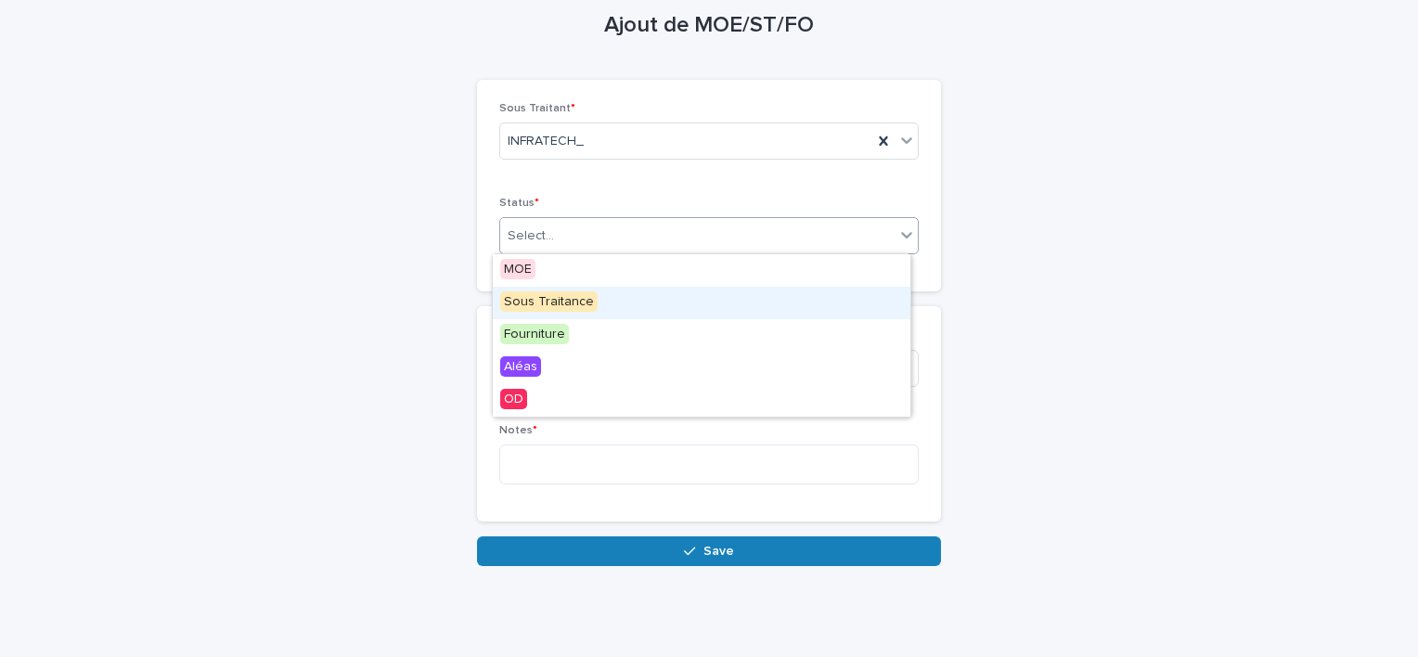
click at [565, 296] on span "Sous Traitance" at bounding box center [548, 301] width 97 height 20
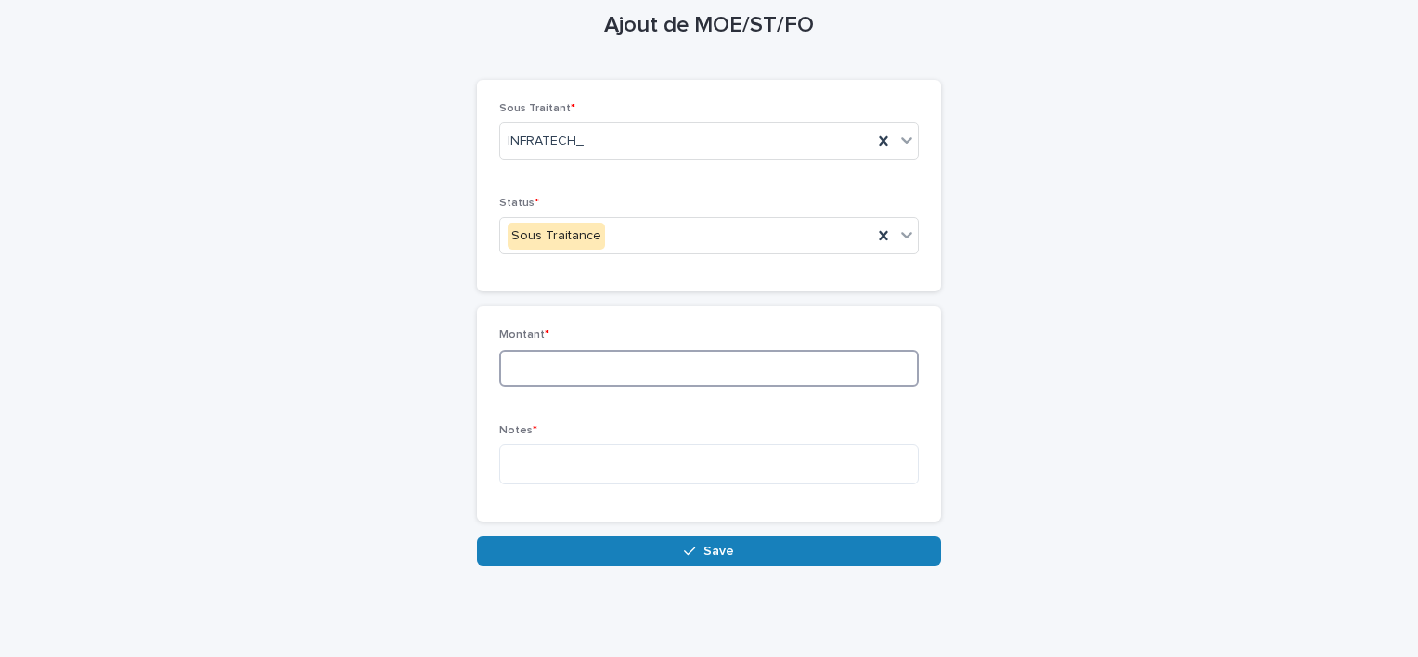
click at [554, 355] on input at bounding box center [708, 368] width 419 height 37
type input "****"
click at [575, 470] on textarea at bounding box center [708, 465] width 419 height 40
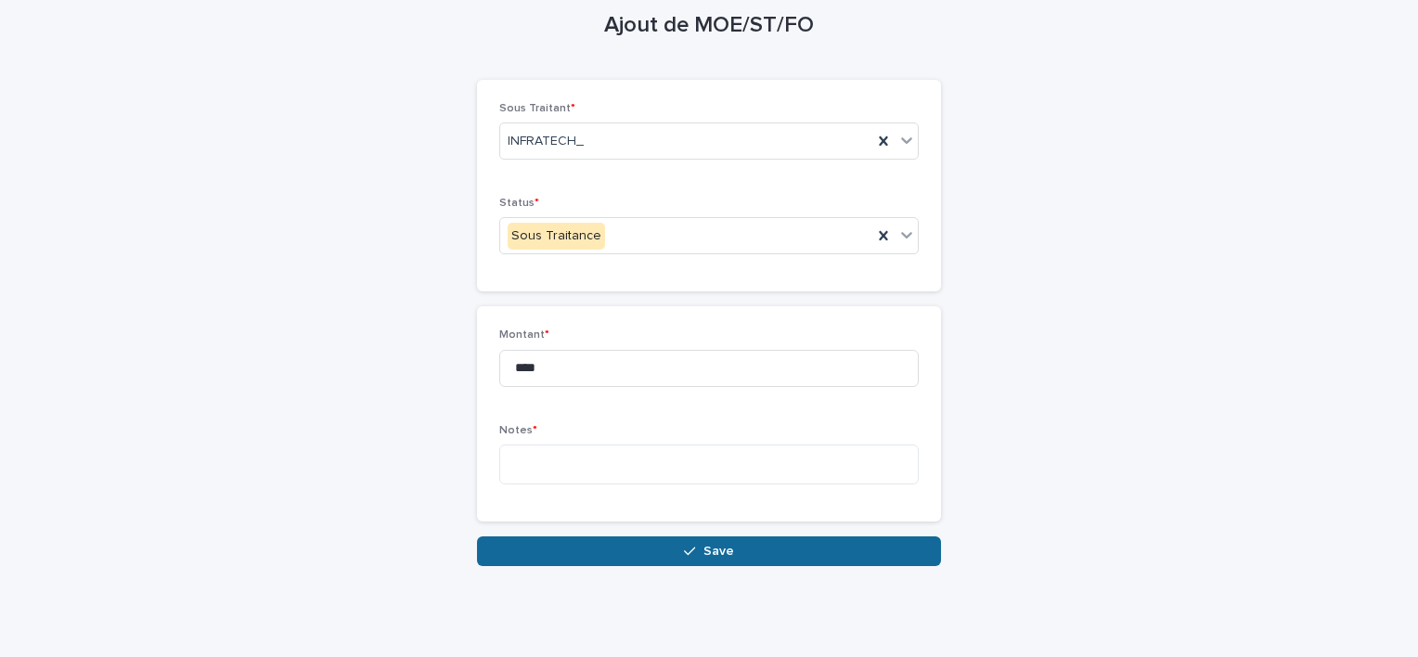
click at [620, 536] on button "Save" at bounding box center [709, 551] width 464 height 30
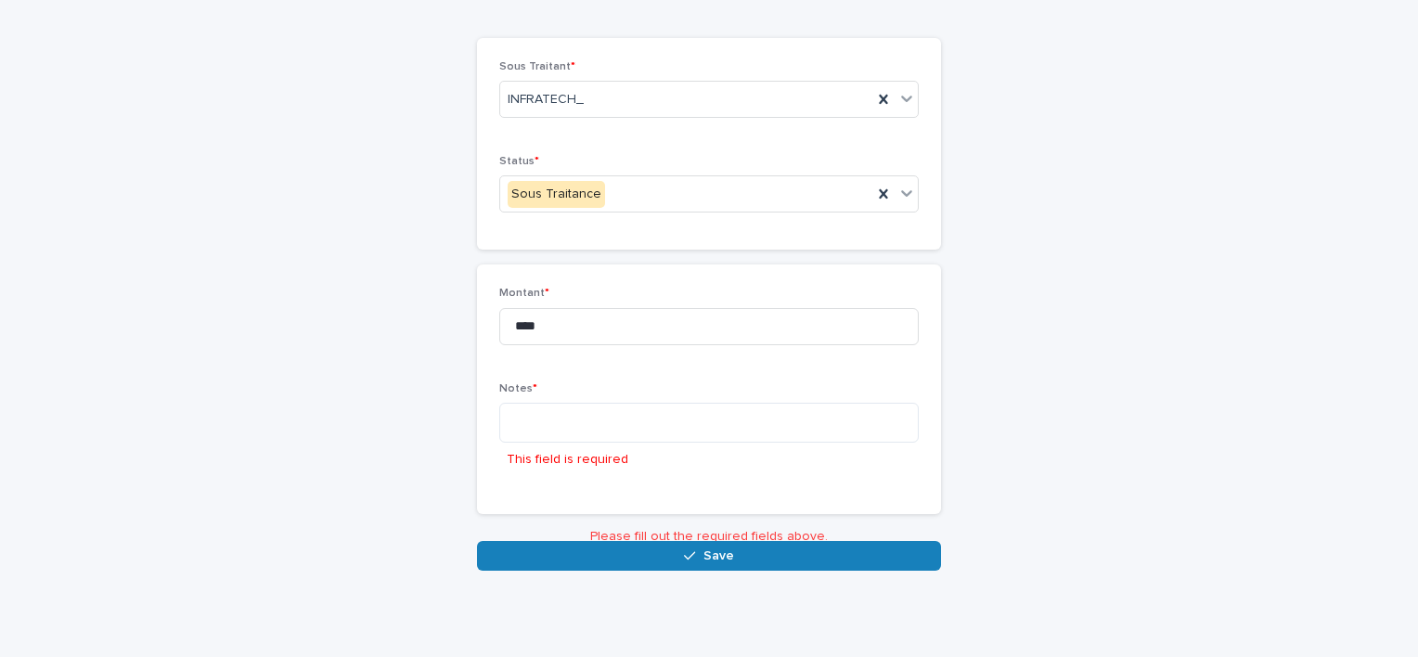
scroll to position [134, 0]
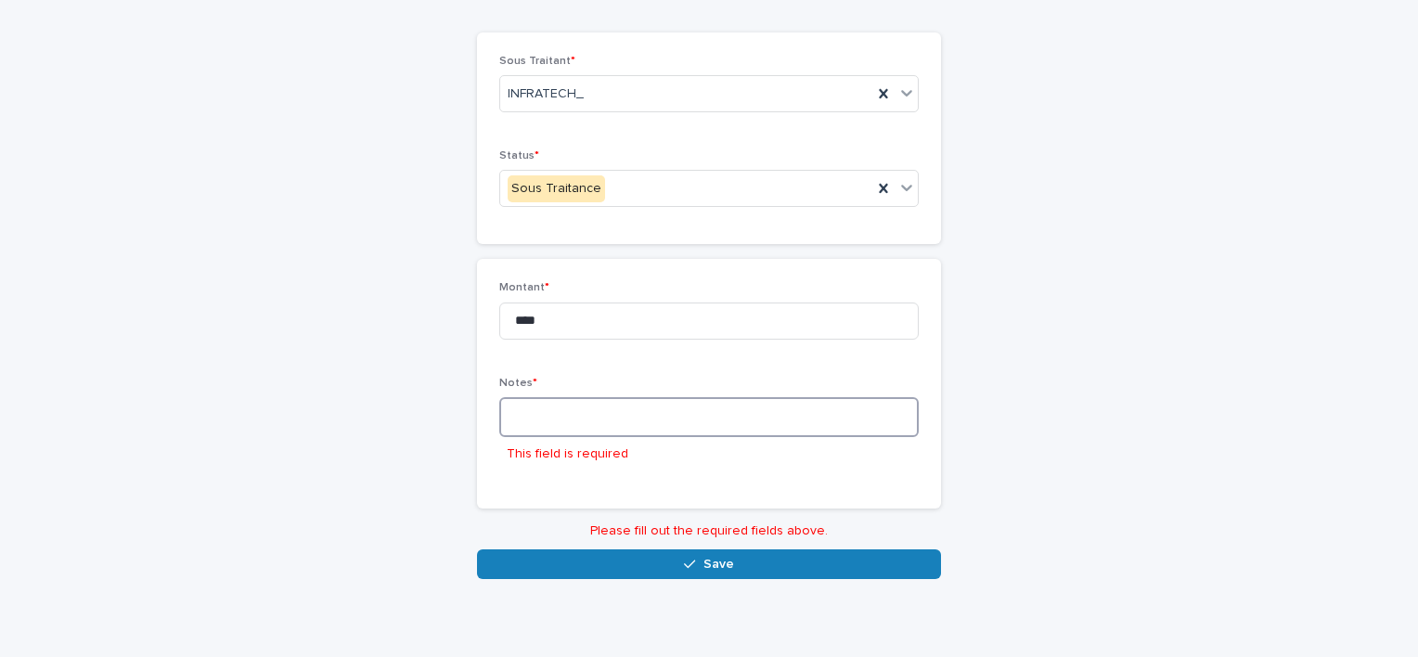
click at [566, 408] on textarea at bounding box center [708, 417] width 419 height 40
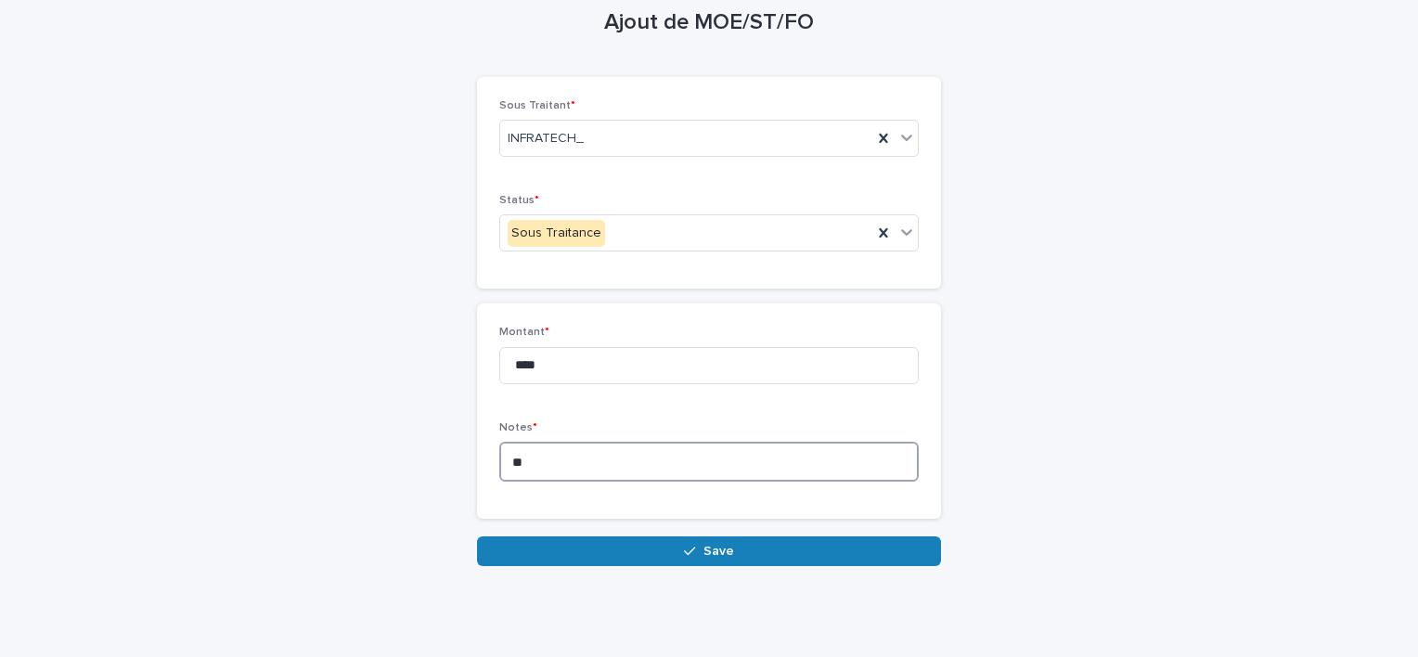
scroll to position [86, 0]
type textarea "**********"
drag, startPoint x: 1417, startPoint y: 501, endPoint x: 853, endPoint y: 545, distance: 565.9
click at [853, 545] on button "Save" at bounding box center [709, 551] width 464 height 30
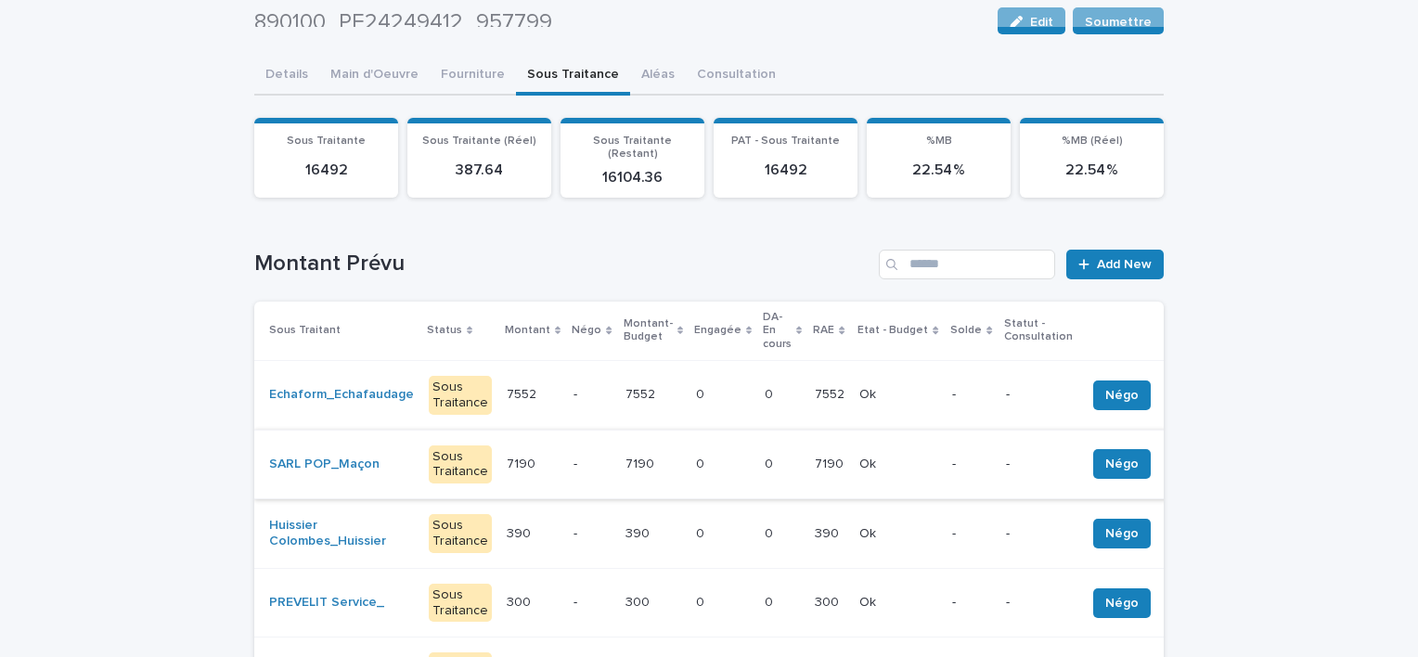
scroll to position [87, 0]
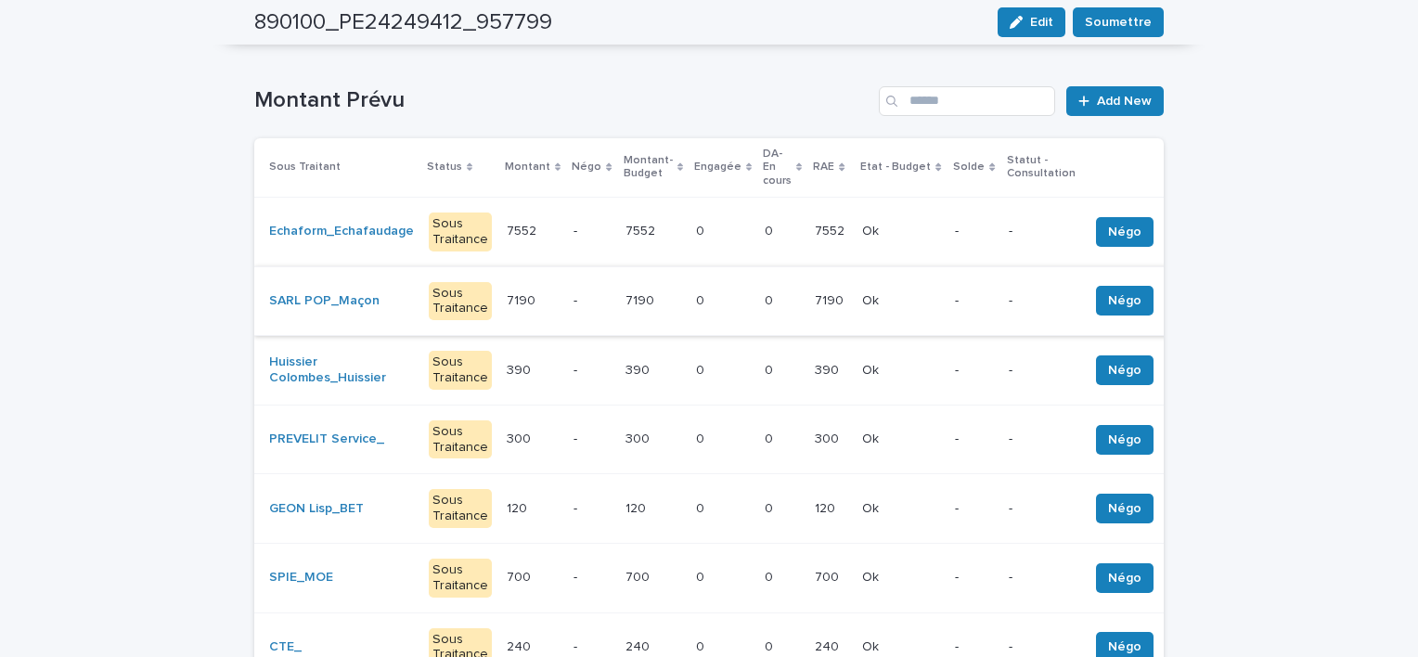
scroll to position [371, 0]
